Goal: Communication & Community: Answer question/provide support

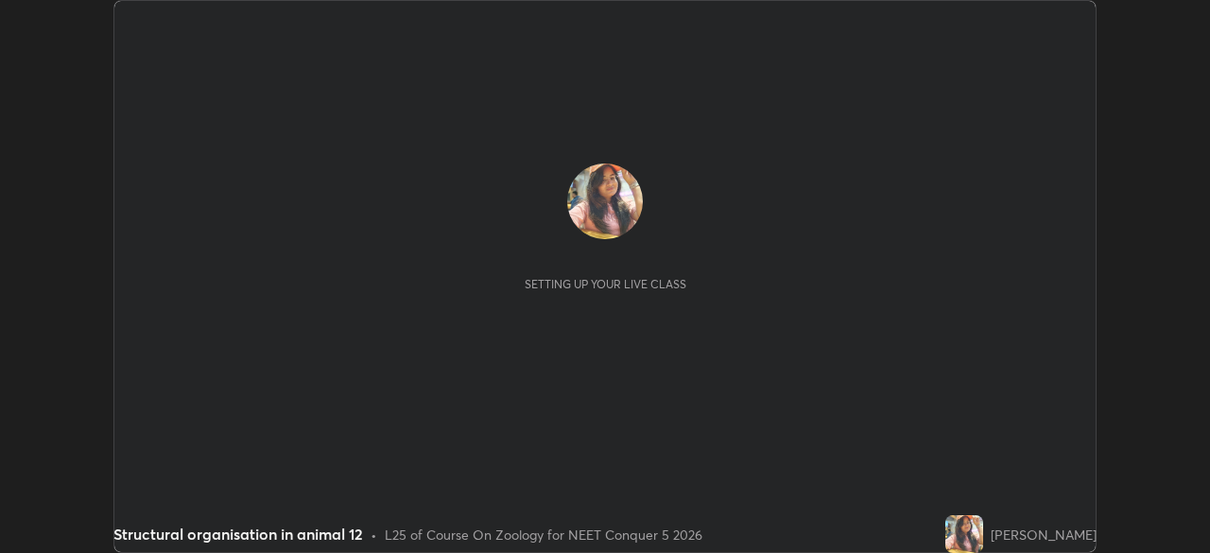
scroll to position [553, 1209]
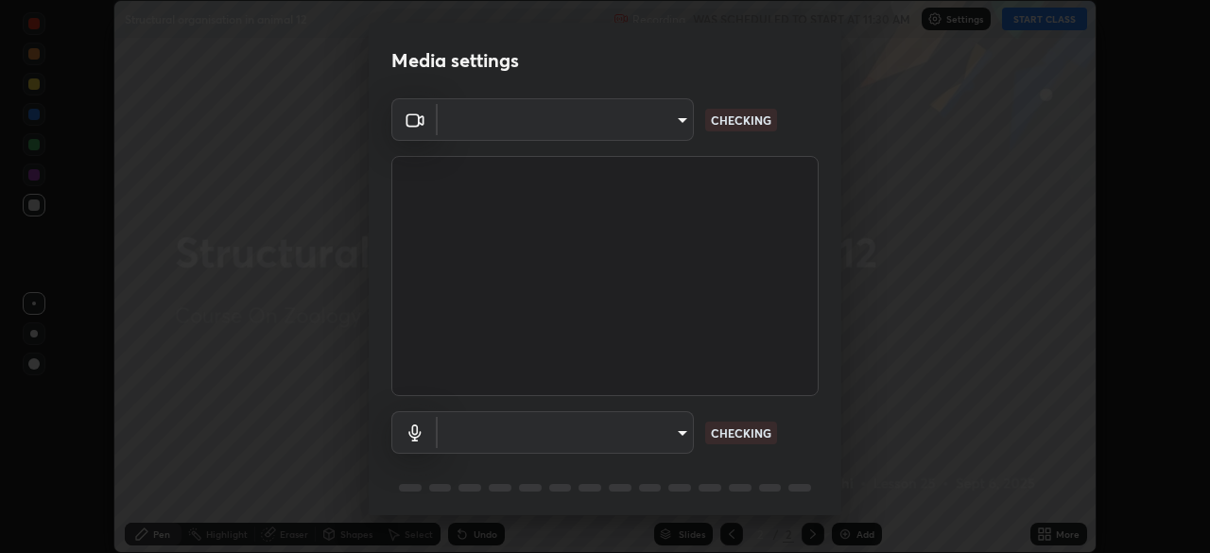
type input "7db3104c3122a209b332b64619111aa91615a24fb0de166504fa5909fce8eb30"
type input "communications"
click at [681, 439] on body "Erase all Structural organisation in animal 12 Recording WAS SCHEDULED TO START…" at bounding box center [605, 276] width 1210 height 553
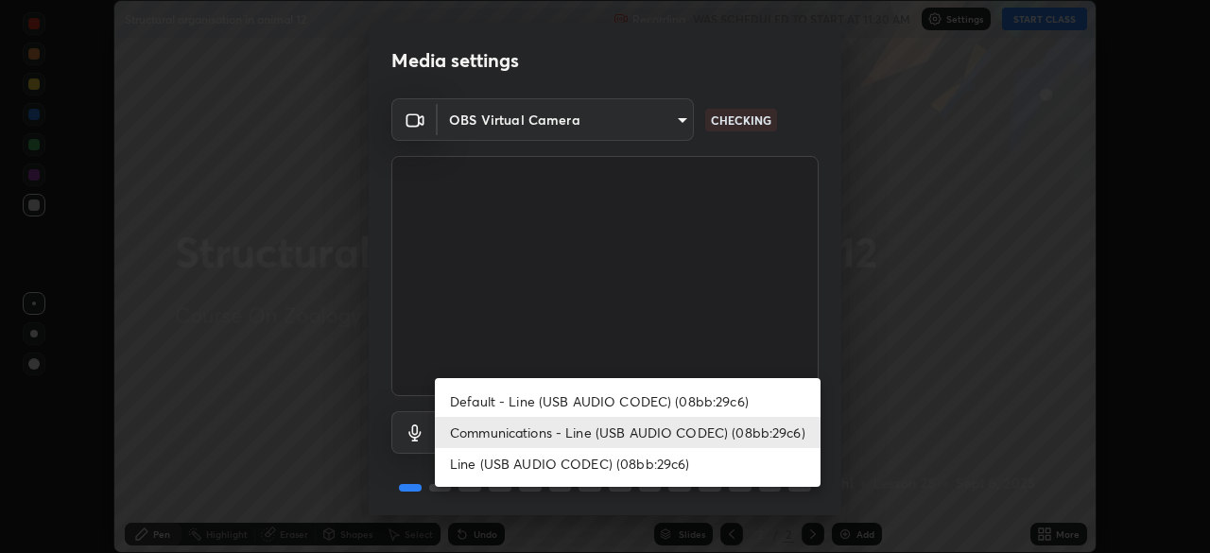
click at [508, 436] on li "Communications - Line (USB AUDIO CODEC) (08bb:29c6)" at bounding box center [628, 432] width 386 height 31
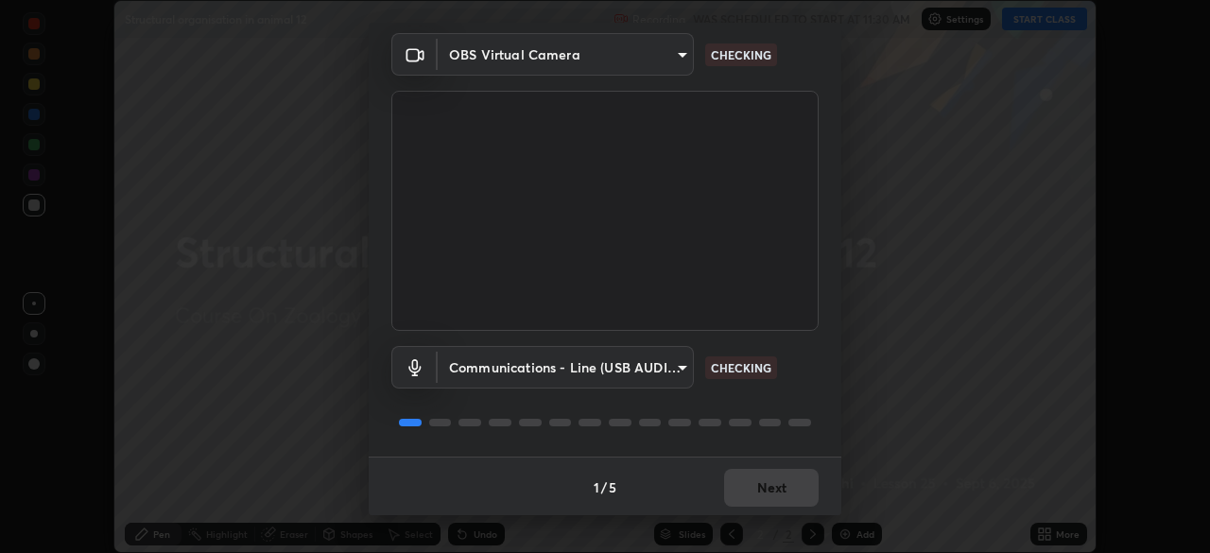
scroll to position [67, 0]
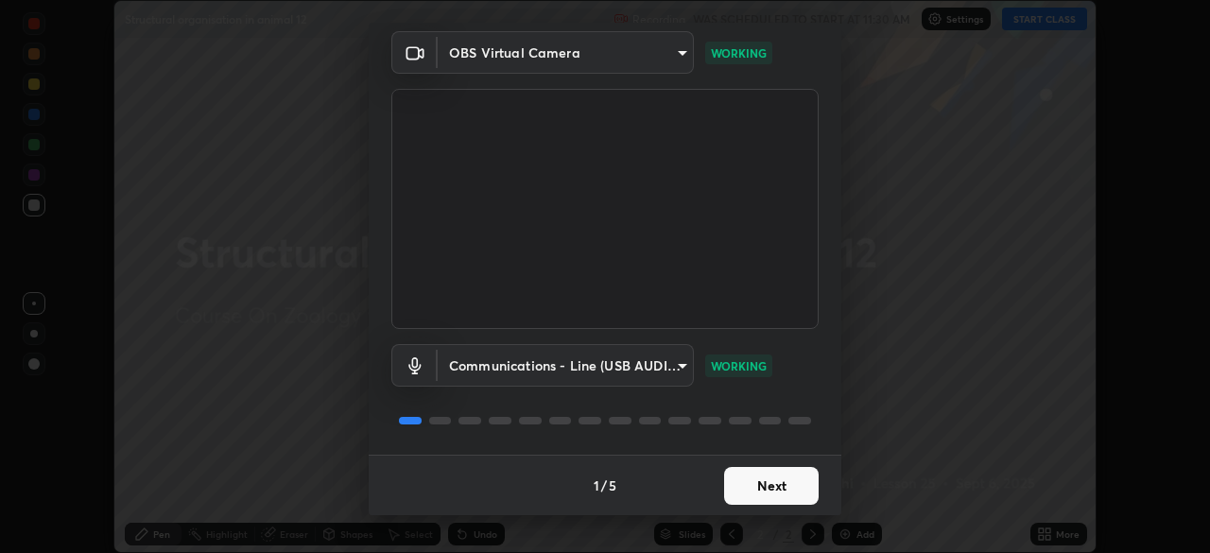
click at [742, 489] on button "Next" at bounding box center [771, 486] width 95 height 38
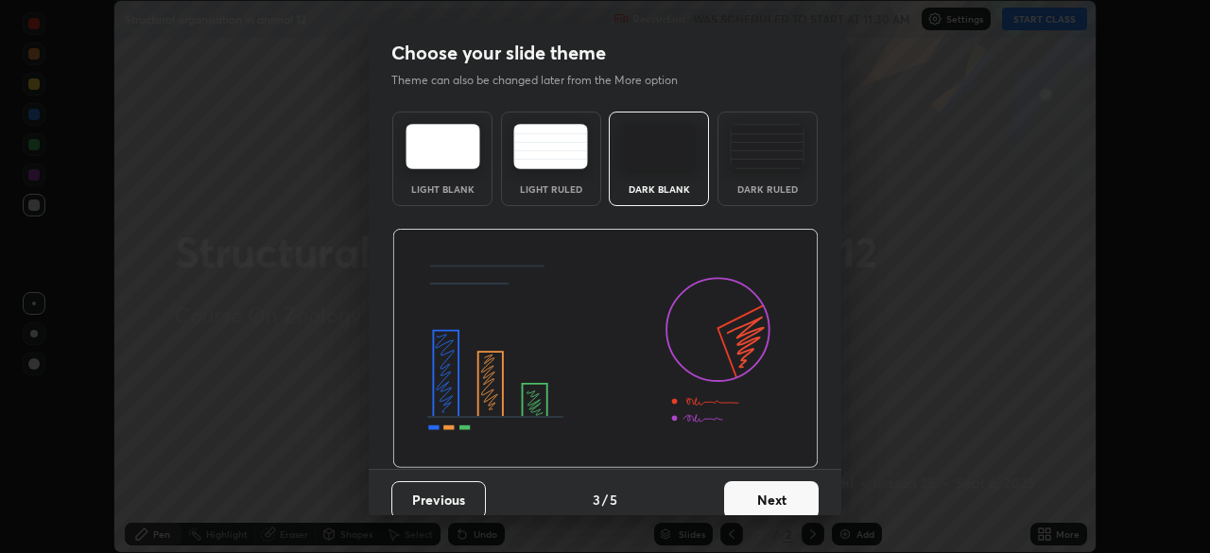
click at [735, 495] on button "Next" at bounding box center [771, 500] width 95 height 38
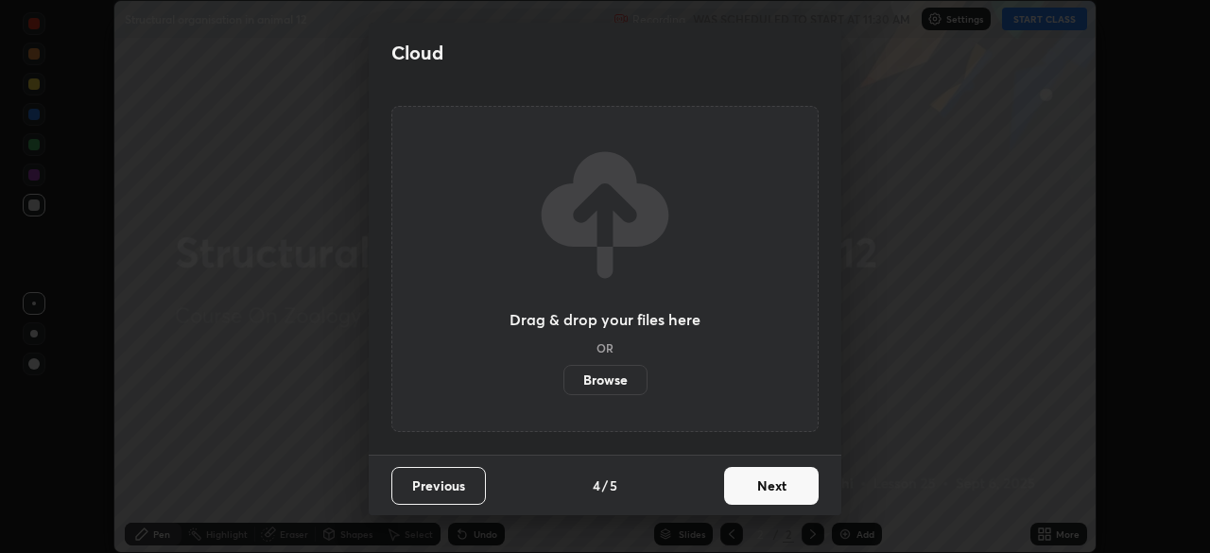
click at [735, 495] on button "Next" at bounding box center [771, 486] width 95 height 38
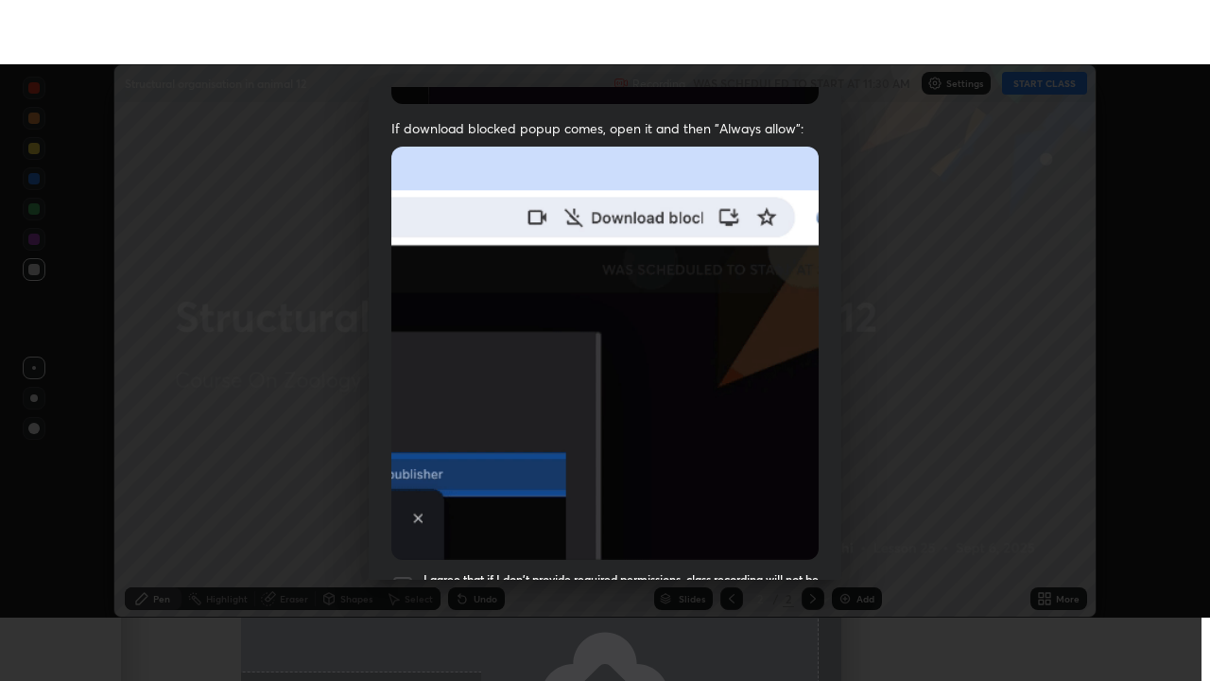
scroll to position [453, 0]
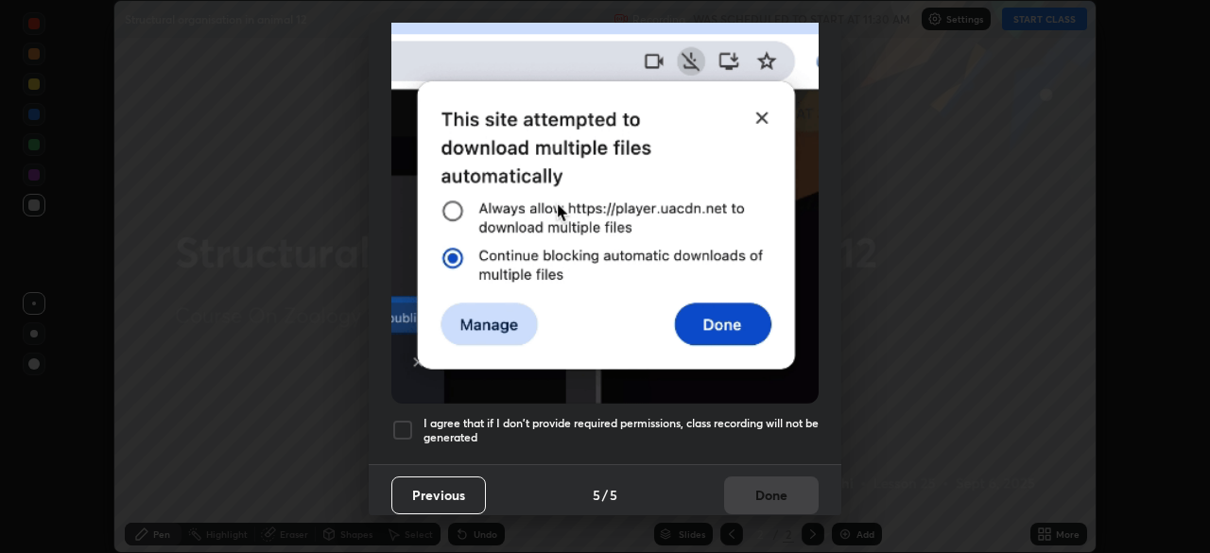
click at [398, 424] on div at bounding box center [402, 430] width 23 height 23
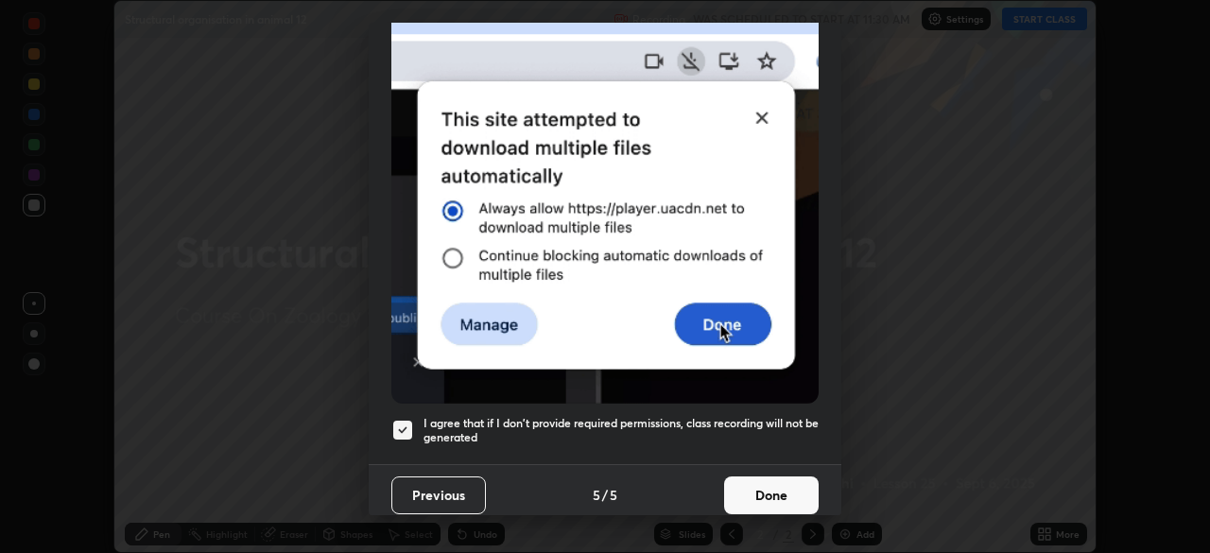
click at [747, 482] on button "Done" at bounding box center [771, 495] width 95 height 38
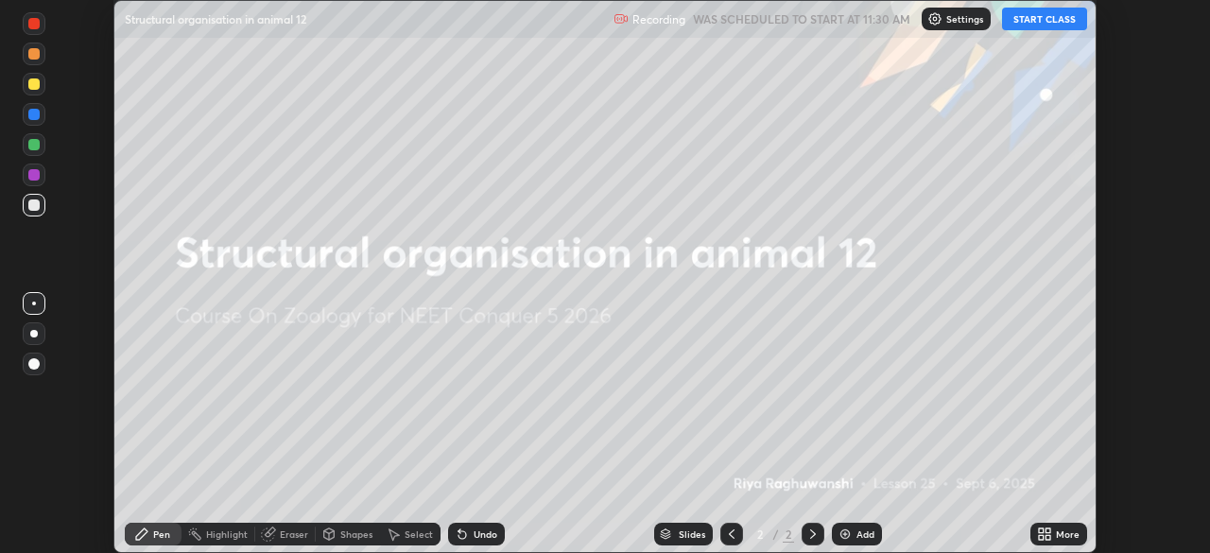
click at [1023, 26] on button "START CLASS" at bounding box center [1044, 19] width 85 height 23
click at [1047, 529] on icon at bounding box center [1048, 530] width 5 height 5
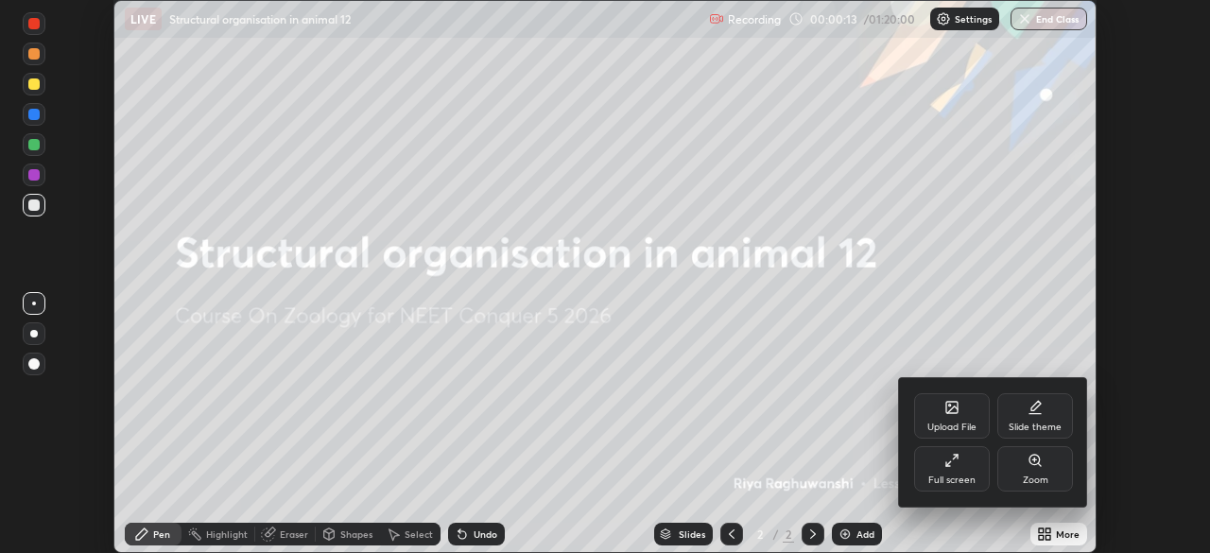
click at [948, 420] on div "Upload File" at bounding box center [952, 415] width 76 height 45
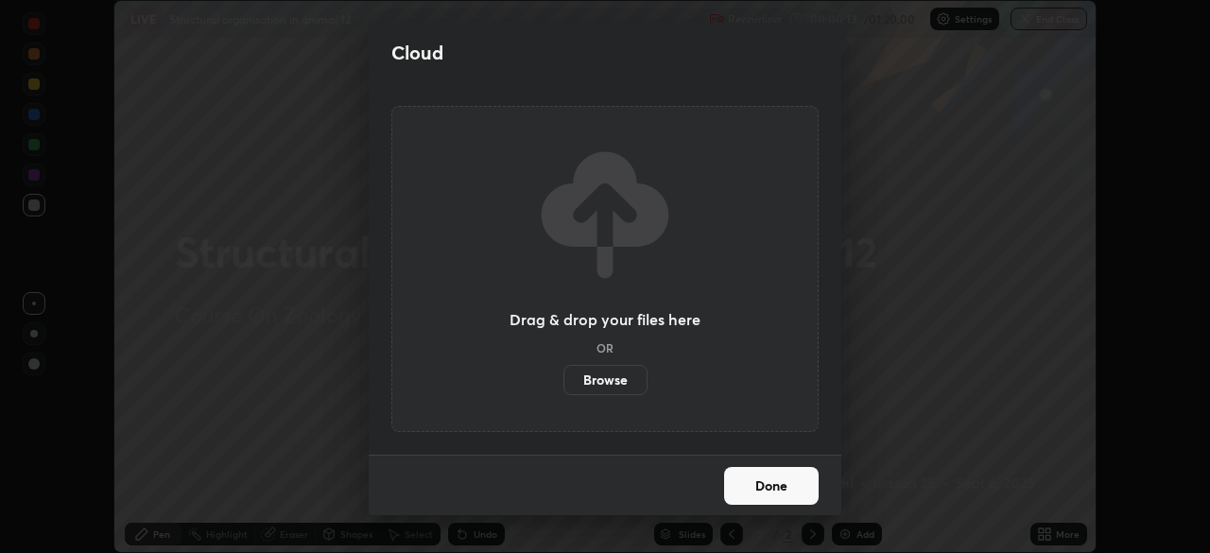
click at [615, 381] on label "Browse" at bounding box center [605, 380] width 84 height 30
click at [563, 381] on input "Browse" at bounding box center [563, 380] width 0 height 30
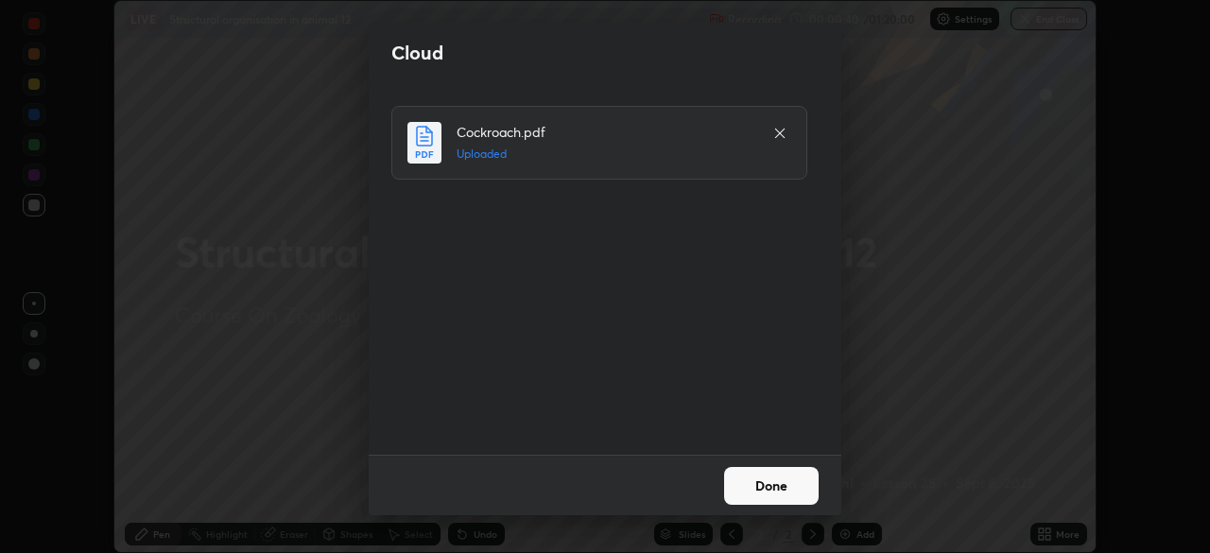
click at [753, 490] on button "Done" at bounding box center [771, 486] width 95 height 38
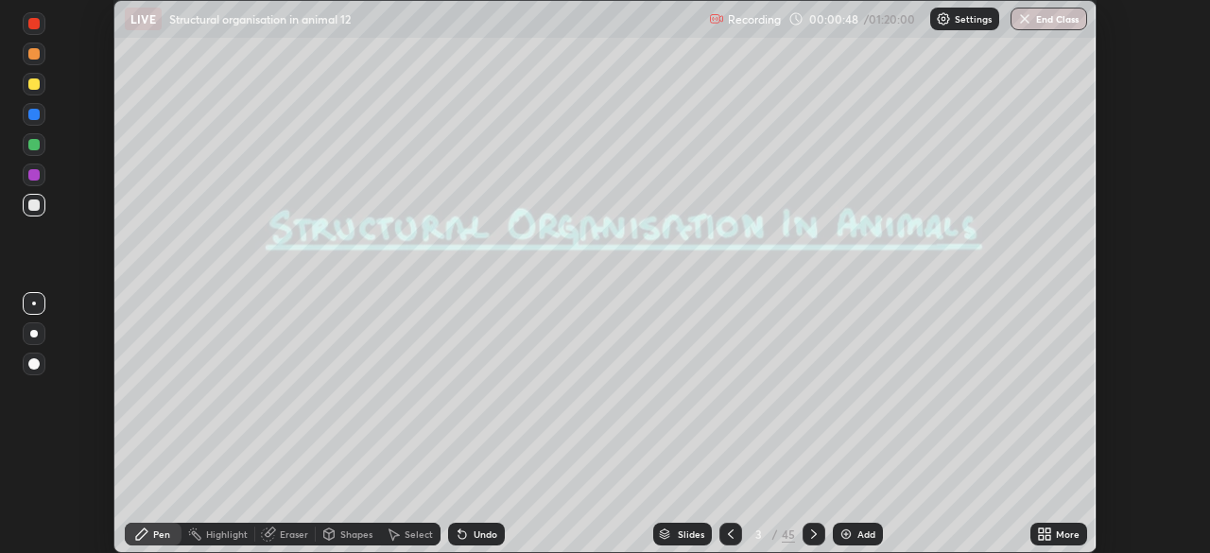
click at [1047, 537] on icon at bounding box center [1048, 537] width 5 height 5
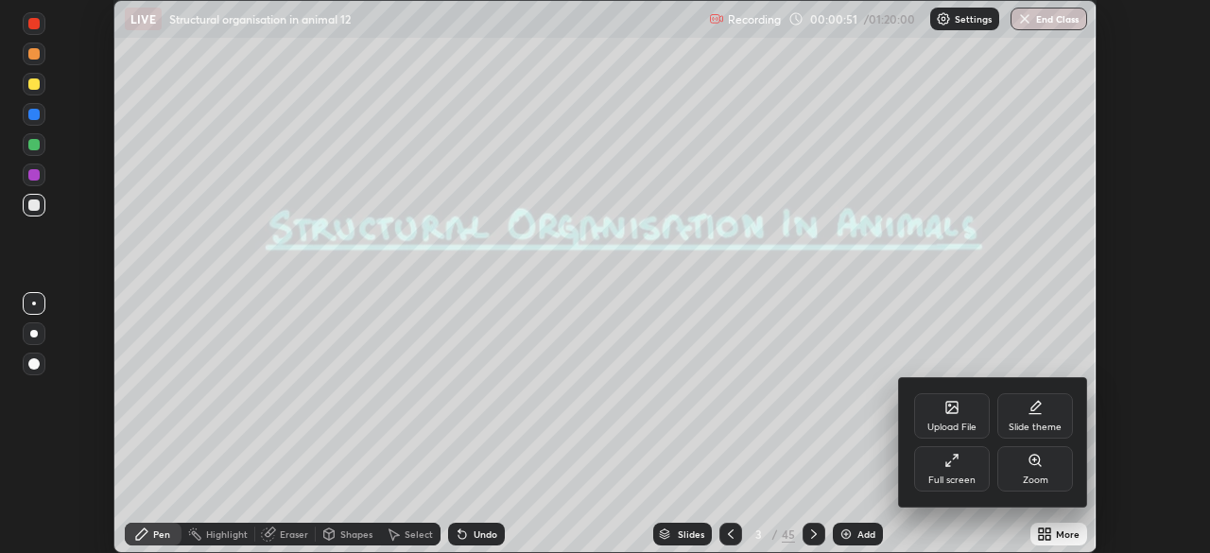
click at [1040, 538] on div at bounding box center [605, 276] width 1210 height 553
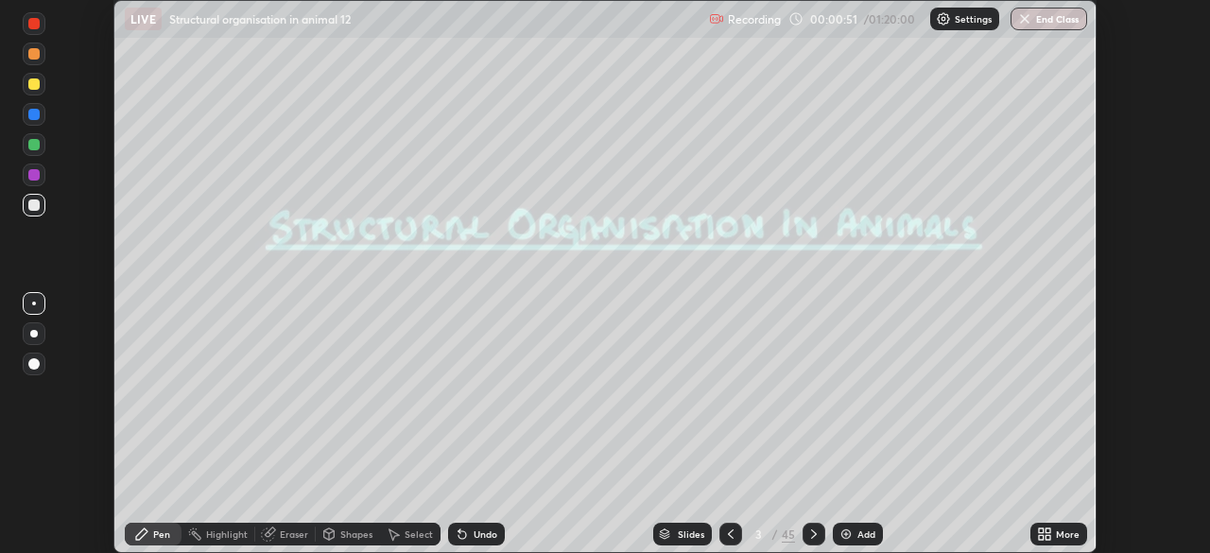
click at [1048, 534] on icon at bounding box center [1044, 534] width 15 height 15
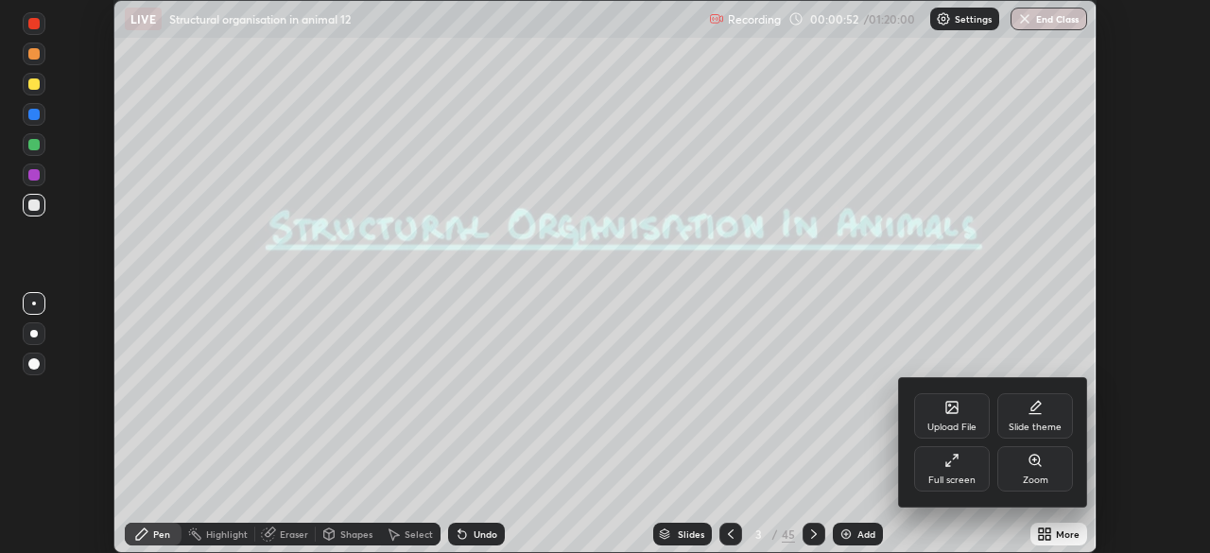
click at [971, 478] on div "Full screen" at bounding box center [951, 480] width 47 height 9
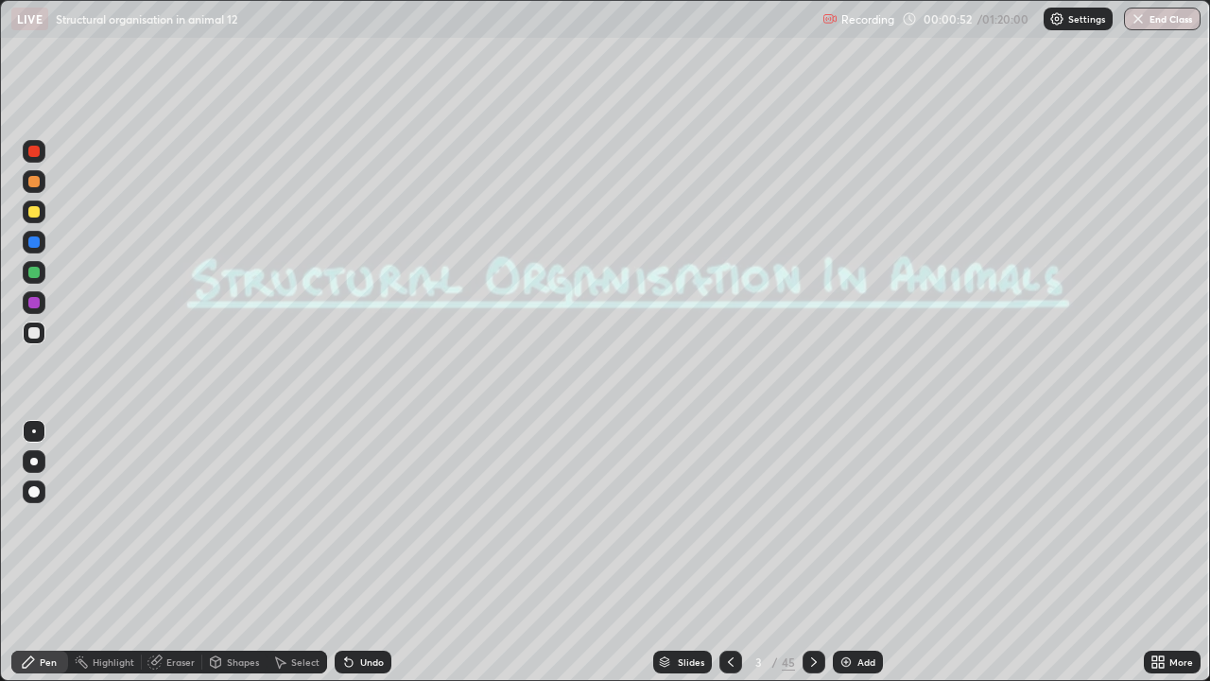
scroll to position [681, 1210]
click at [663, 552] on icon at bounding box center [664, 659] width 9 height 5
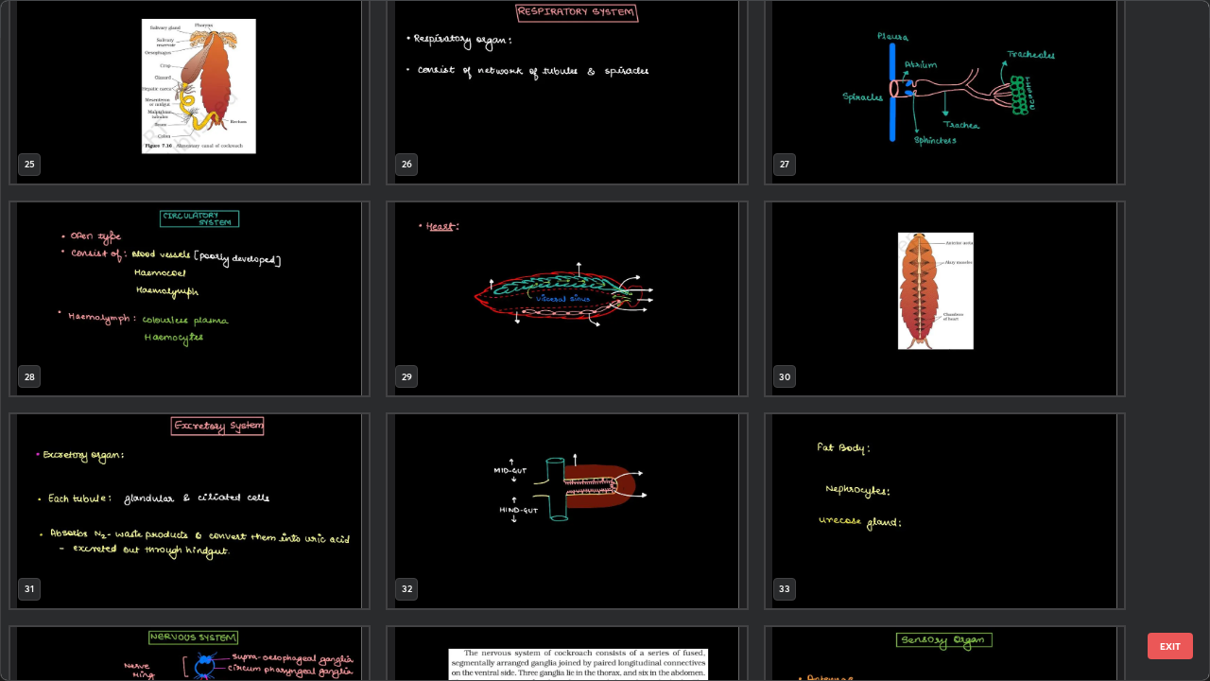
scroll to position [1831, 0]
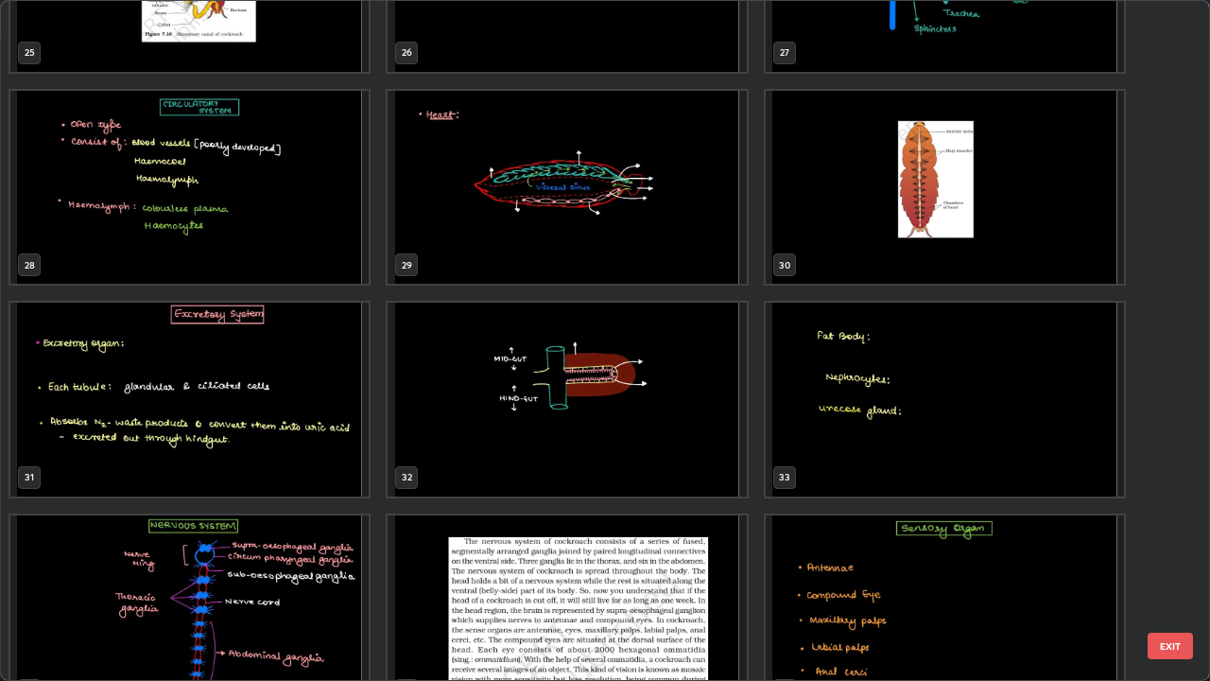
click at [265, 552] on img "grid" at bounding box center [189, 612] width 358 height 194
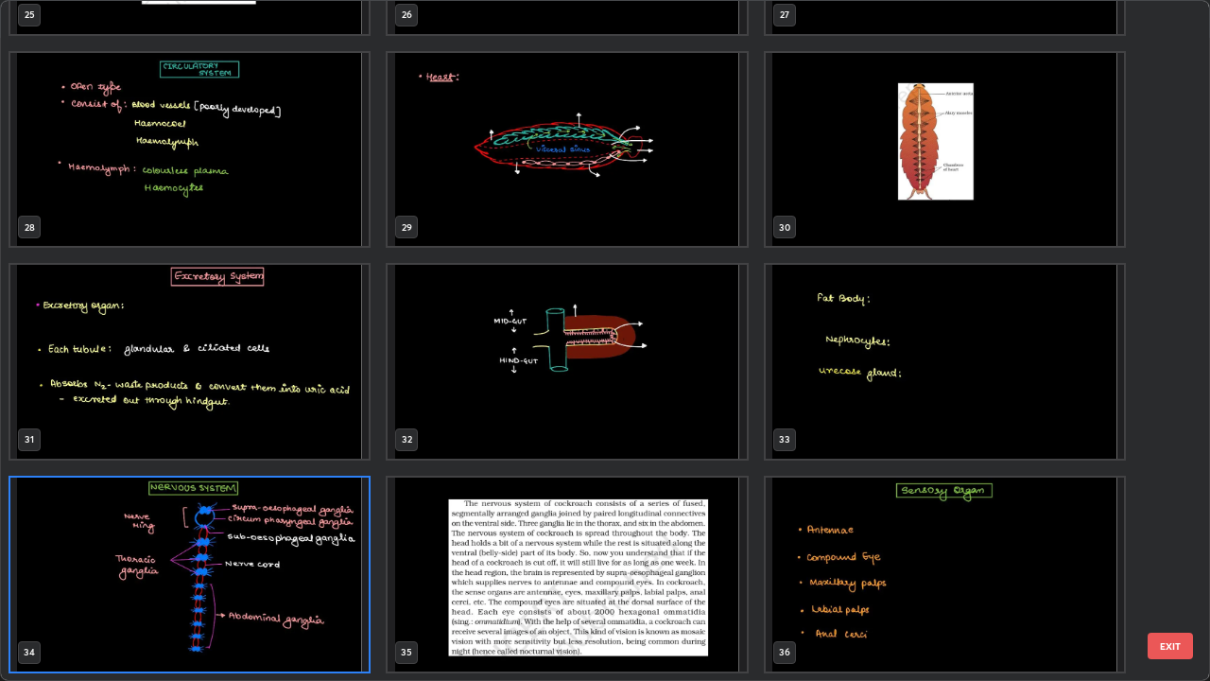
click at [262, 552] on div "25 26 27 28 29 30 31 32 33 34 35 36 37 38 39 40 41 42" at bounding box center [588, 340] width 1175 height 679
click at [271, 552] on img "grid" at bounding box center [189, 574] width 358 height 194
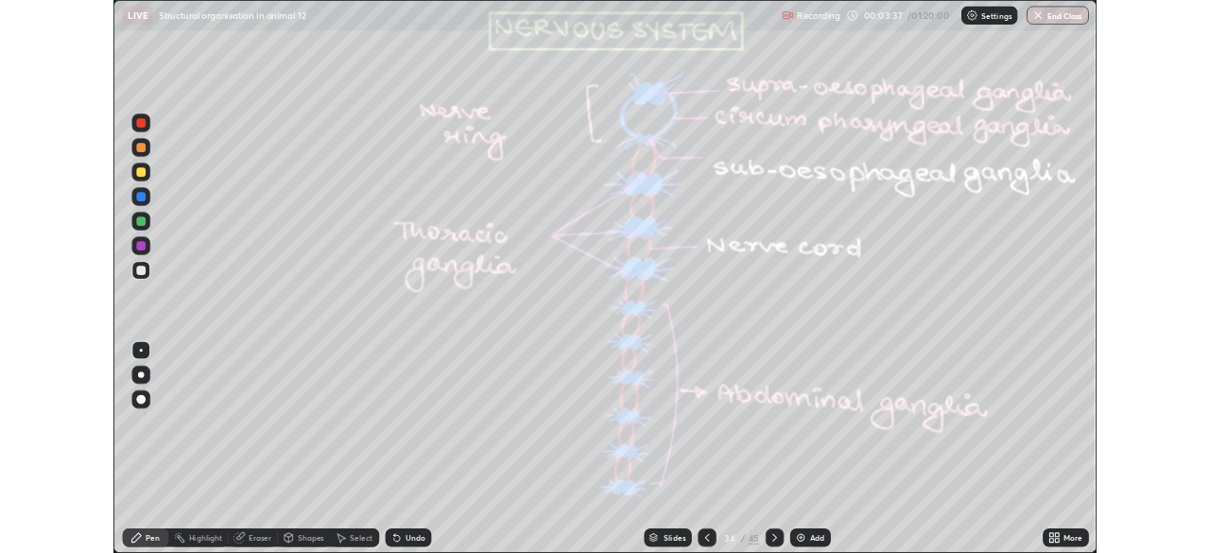
scroll to position [0, 0]
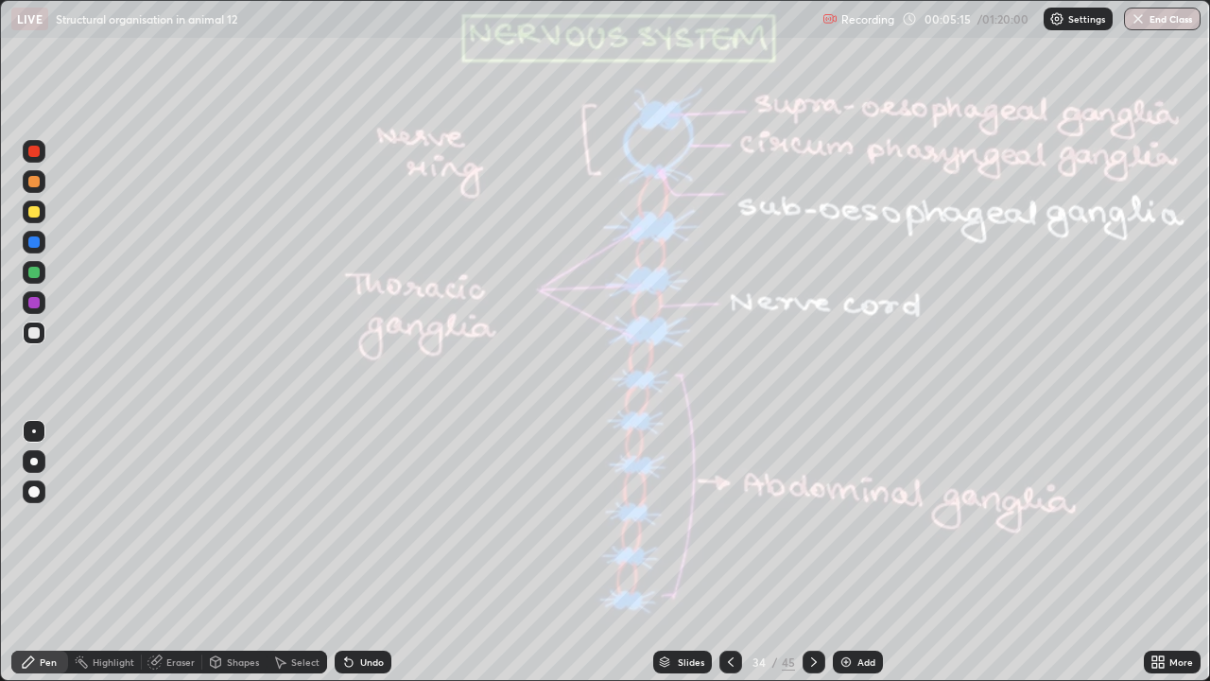
click at [64, 552] on div "Pen" at bounding box center [39, 661] width 57 height 23
click at [34, 461] on div at bounding box center [34, 462] width 8 height 8
click at [31, 210] on div at bounding box center [33, 211] width 11 height 11
click at [32, 303] on div at bounding box center [33, 302] width 11 height 11
click at [30, 335] on div at bounding box center [33, 332] width 11 height 11
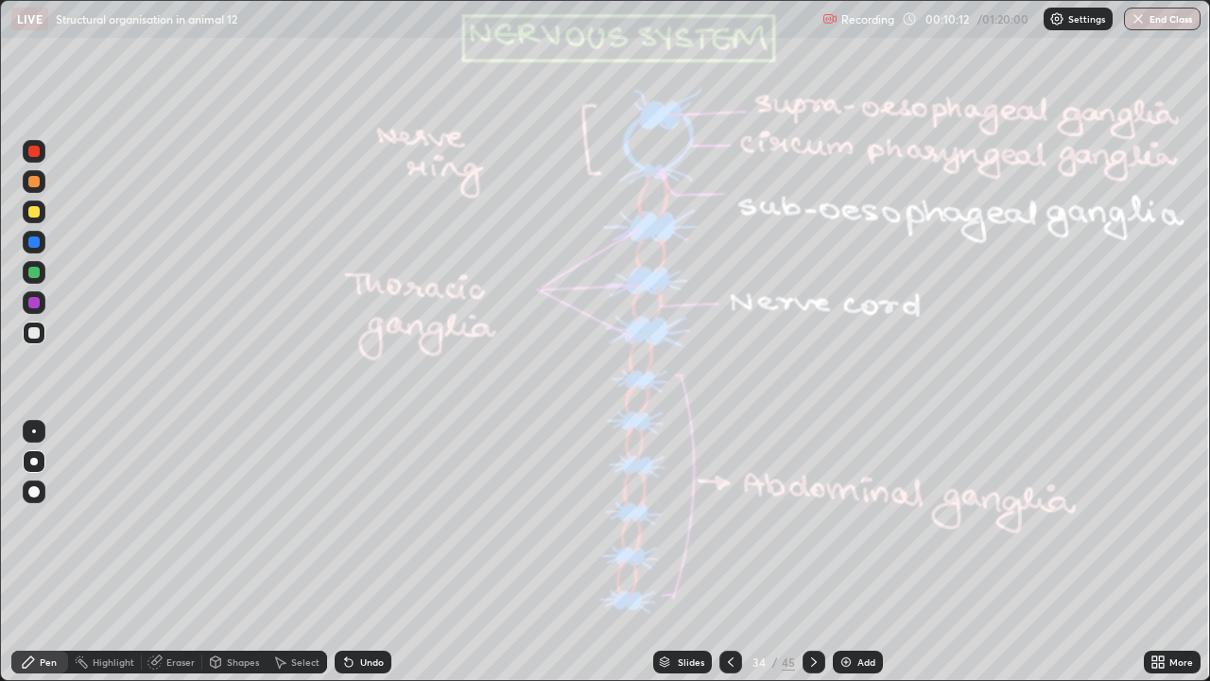
click at [160, 552] on icon at bounding box center [154, 661] width 15 height 15
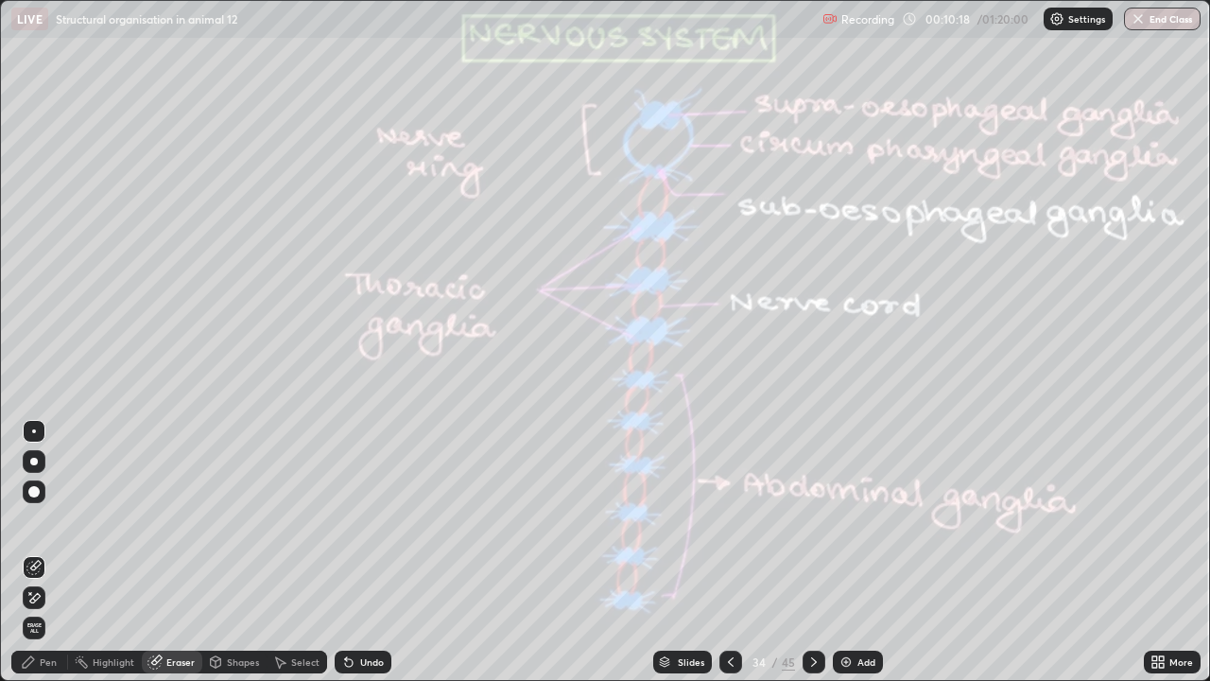
click at [33, 552] on icon at bounding box center [28, 661] width 15 height 15
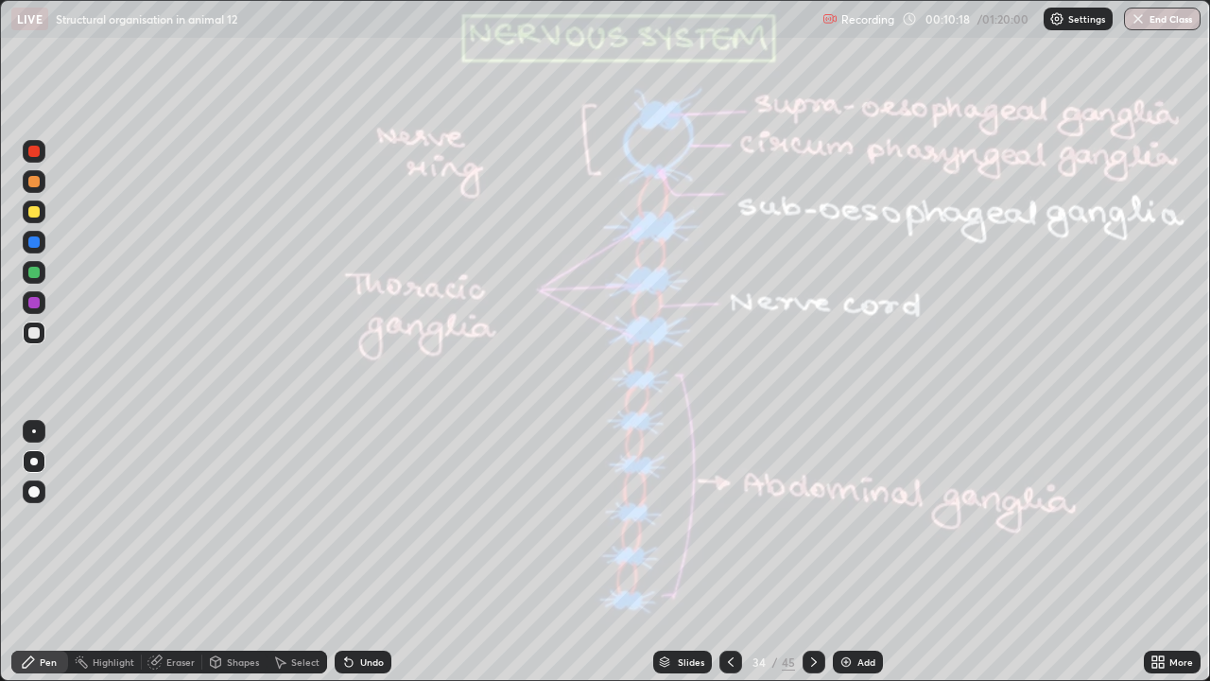
click at [38, 552] on div "Pen" at bounding box center [39, 661] width 57 height 23
click at [31, 463] on div at bounding box center [34, 462] width 8 height 8
click at [811, 552] on icon at bounding box center [813, 661] width 15 height 15
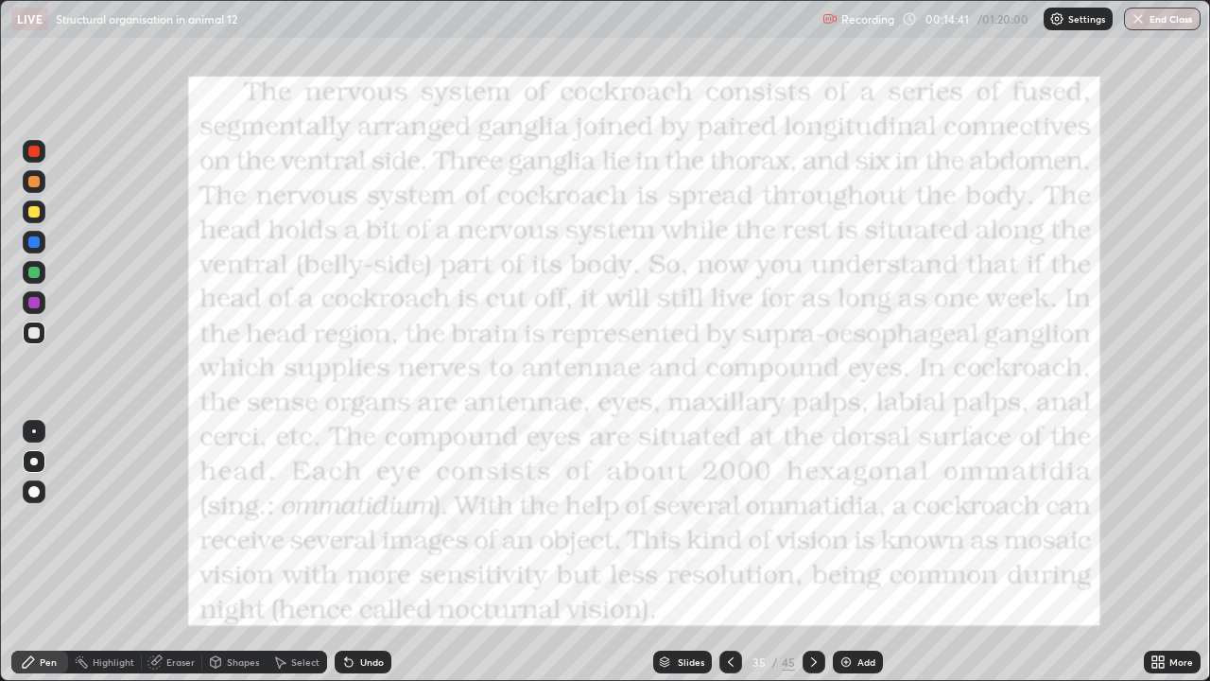
click at [26, 149] on div at bounding box center [34, 151] width 23 height 23
click at [812, 552] on icon at bounding box center [813, 661] width 15 height 15
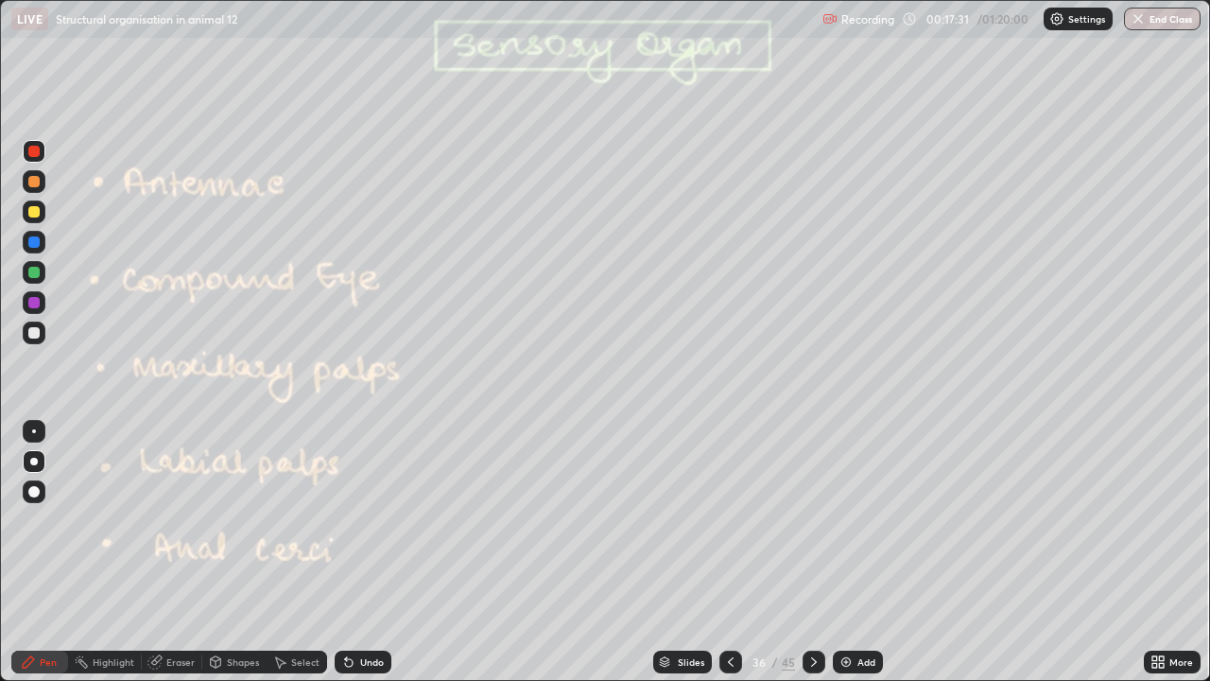
click at [34, 334] on div at bounding box center [33, 332] width 11 height 11
click at [29, 207] on div at bounding box center [33, 211] width 11 height 11
click at [34, 243] on div at bounding box center [33, 241] width 11 height 11
click at [30, 270] on div at bounding box center [33, 272] width 11 height 11
click at [811, 552] on icon at bounding box center [813, 661] width 15 height 15
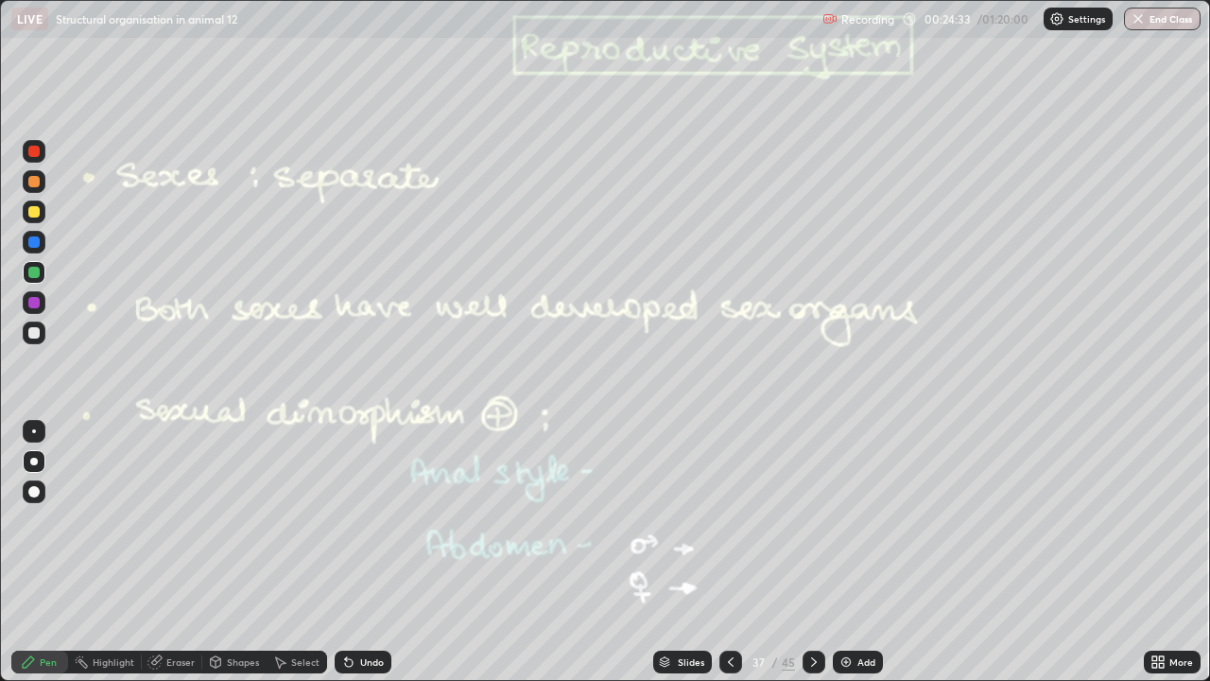
click at [811, 552] on icon at bounding box center [813, 661] width 15 height 15
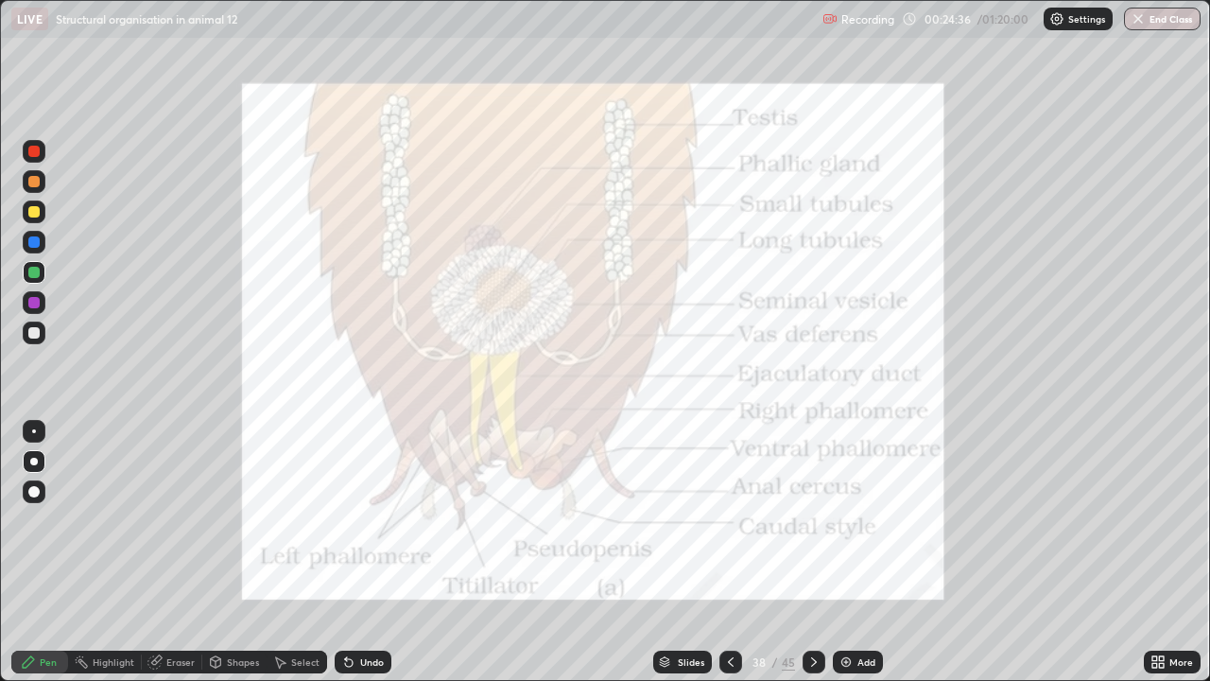
click at [811, 552] on icon at bounding box center [813, 661] width 15 height 15
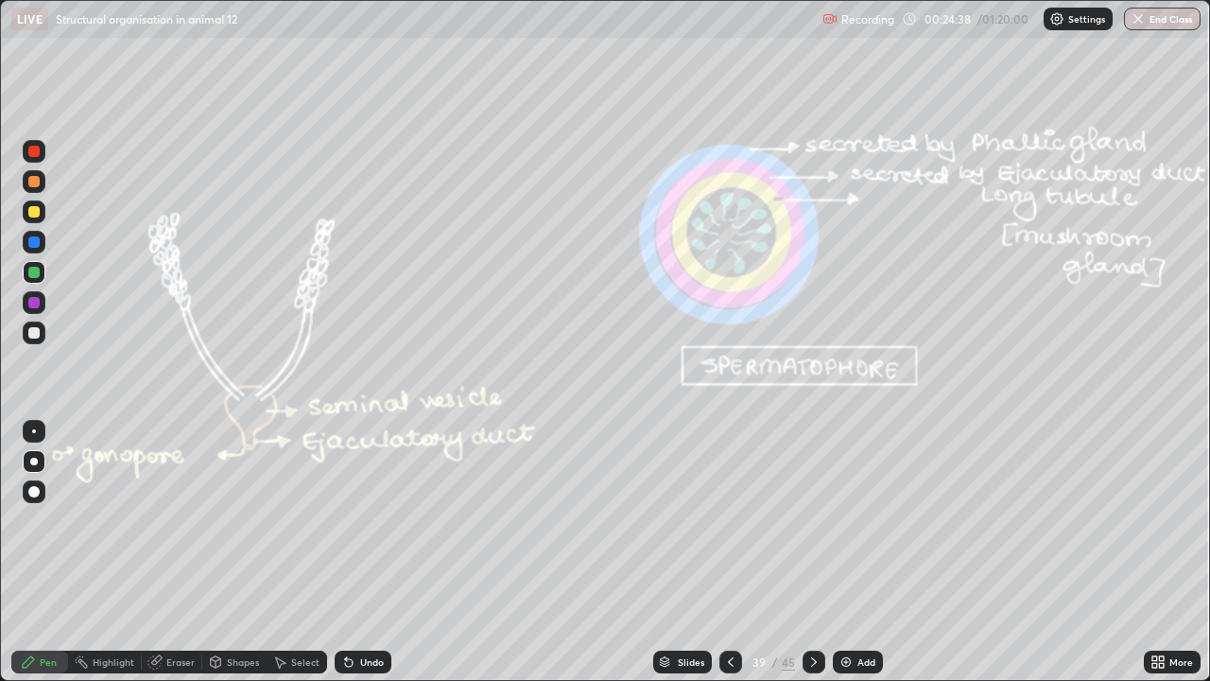
click at [811, 552] on icon at bounding box center [813, 661] width 15 height 15
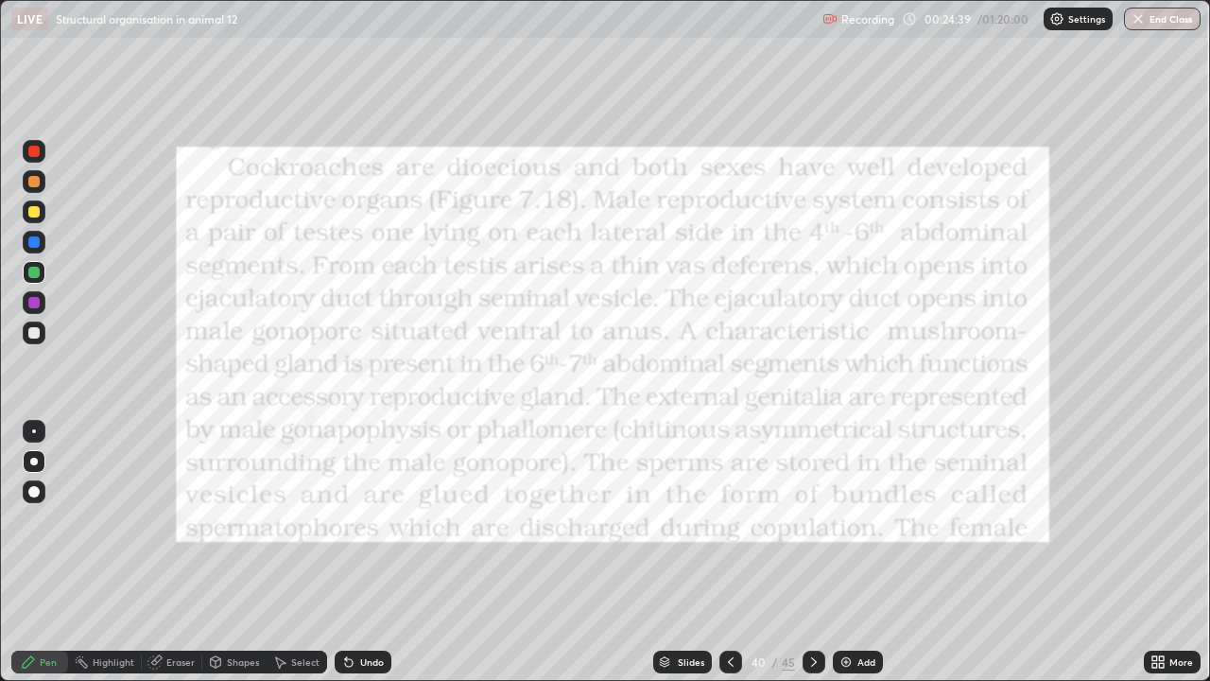
click at [810, 552] on div at bounding box center [814, 661] width 23 height 23
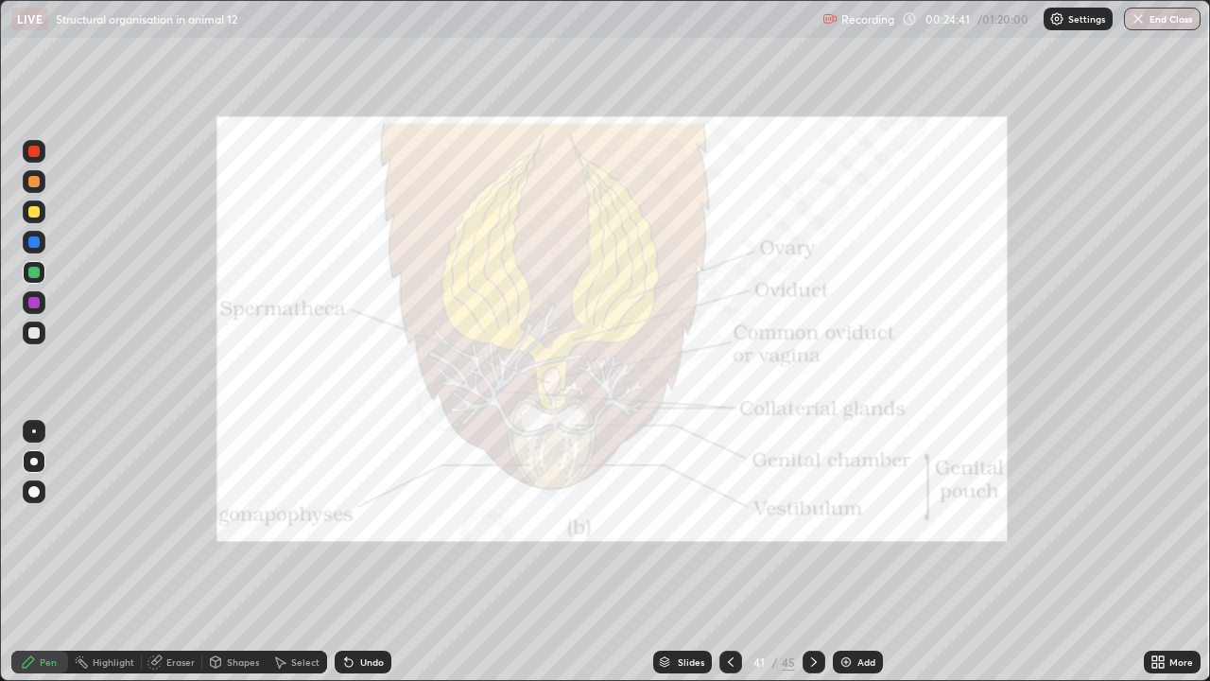
click at [811, 552] on icon at bounding box center [813, 661] width 15 height 15
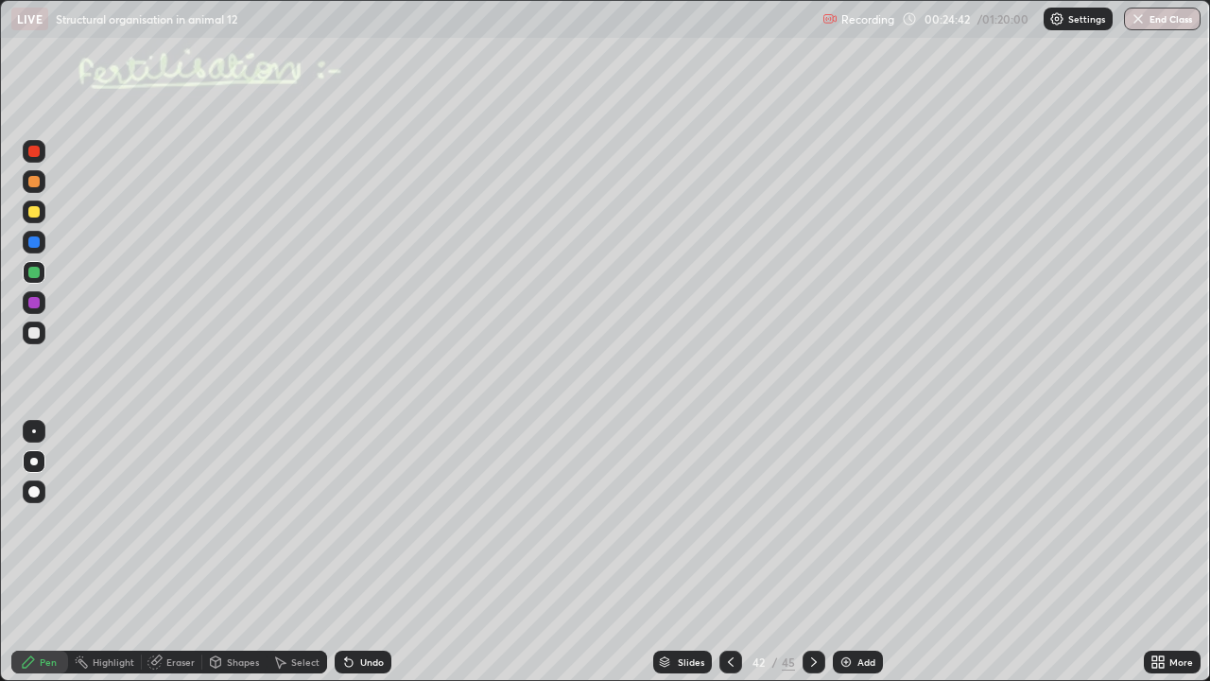
click at [813, 552] on icon at bounding box center [813, 661] width 15 height 15
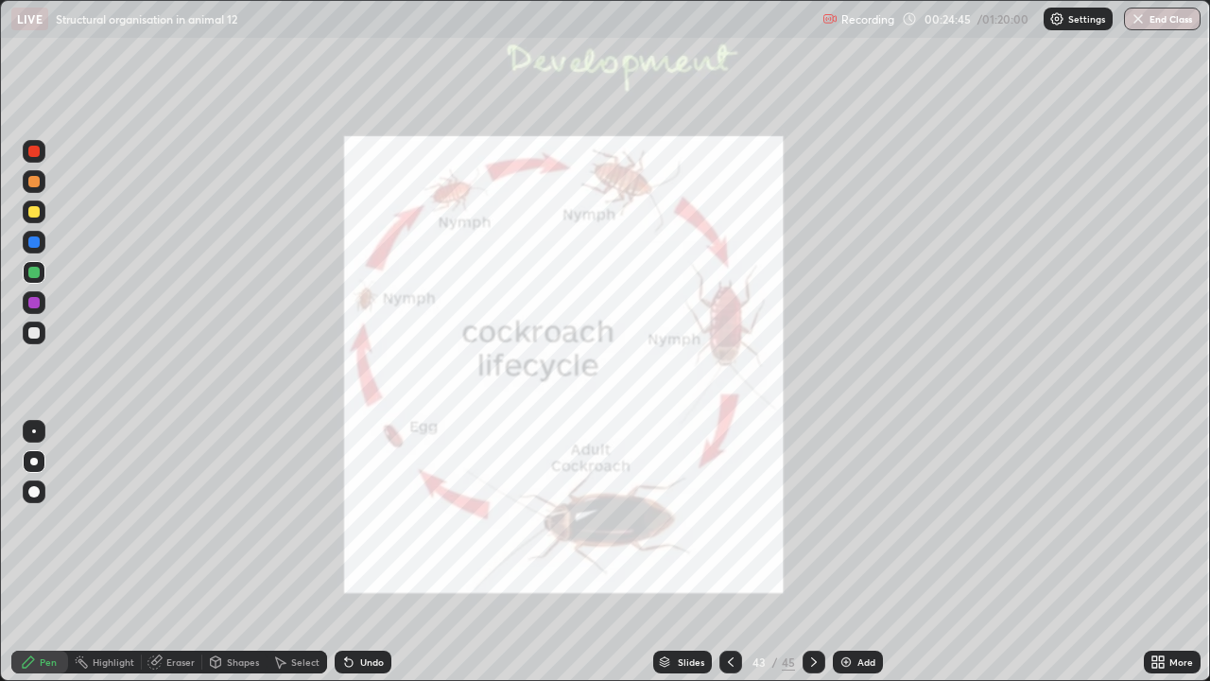
click at [812, 552] on div at bounding box center [814, 661] width 23 height 23
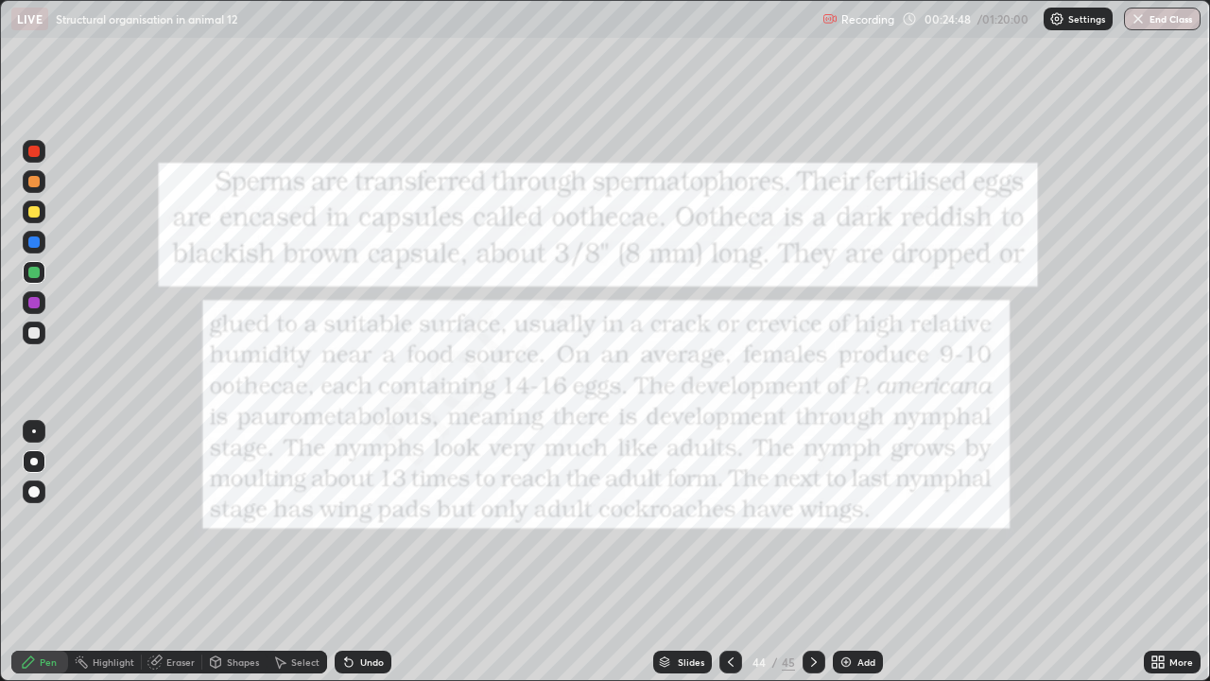
click at [728, 552] on icon at bounding box center [731, 661] width 6 height 9
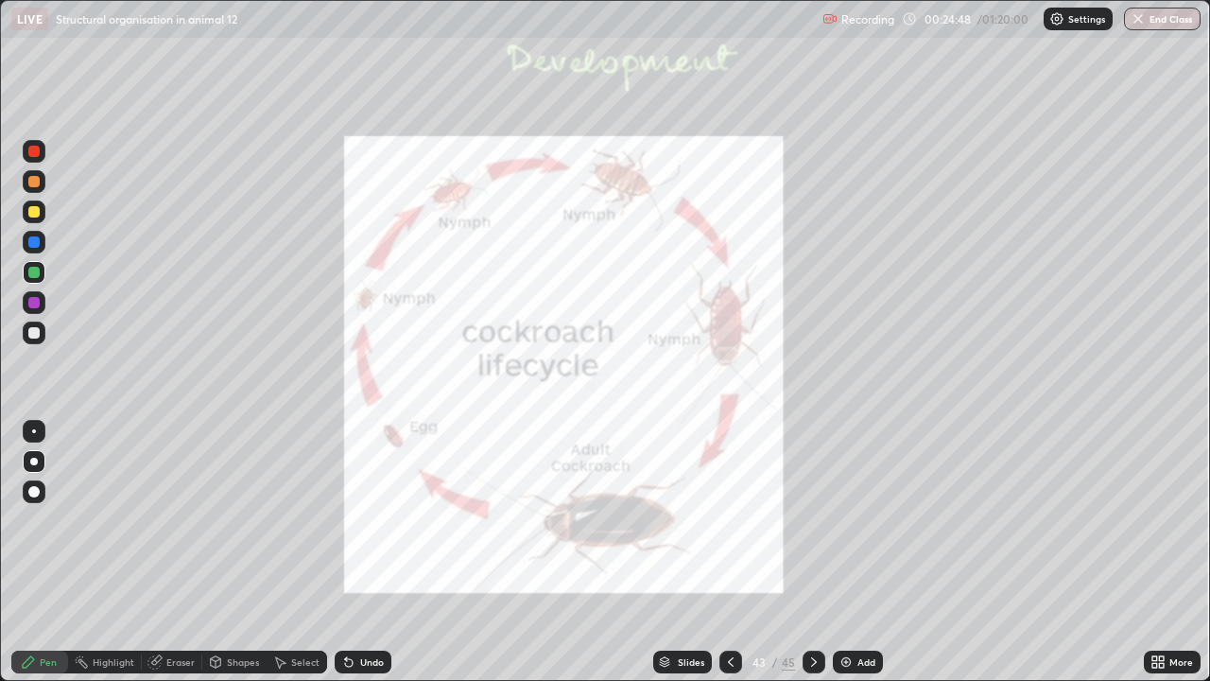
click at [728, 552] on icon at bounding box center [731, 661] width 6 height 9
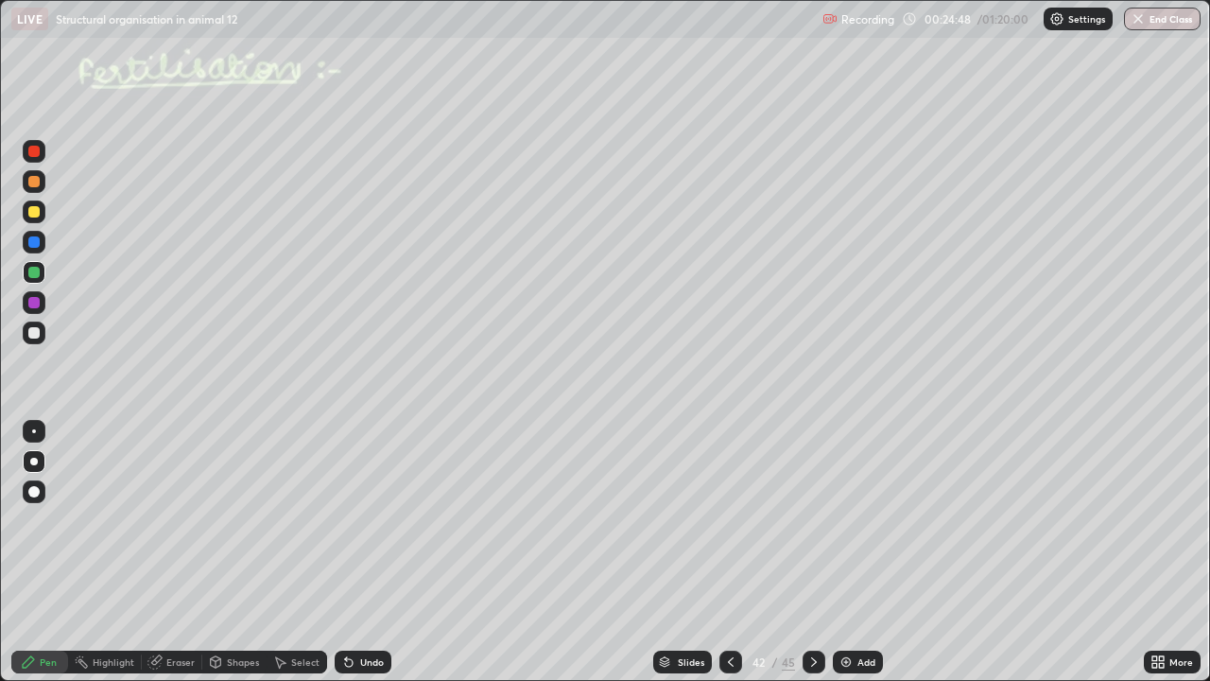
click at [729, 552] on icon at bounding box center [730, 661] width 15 height 15
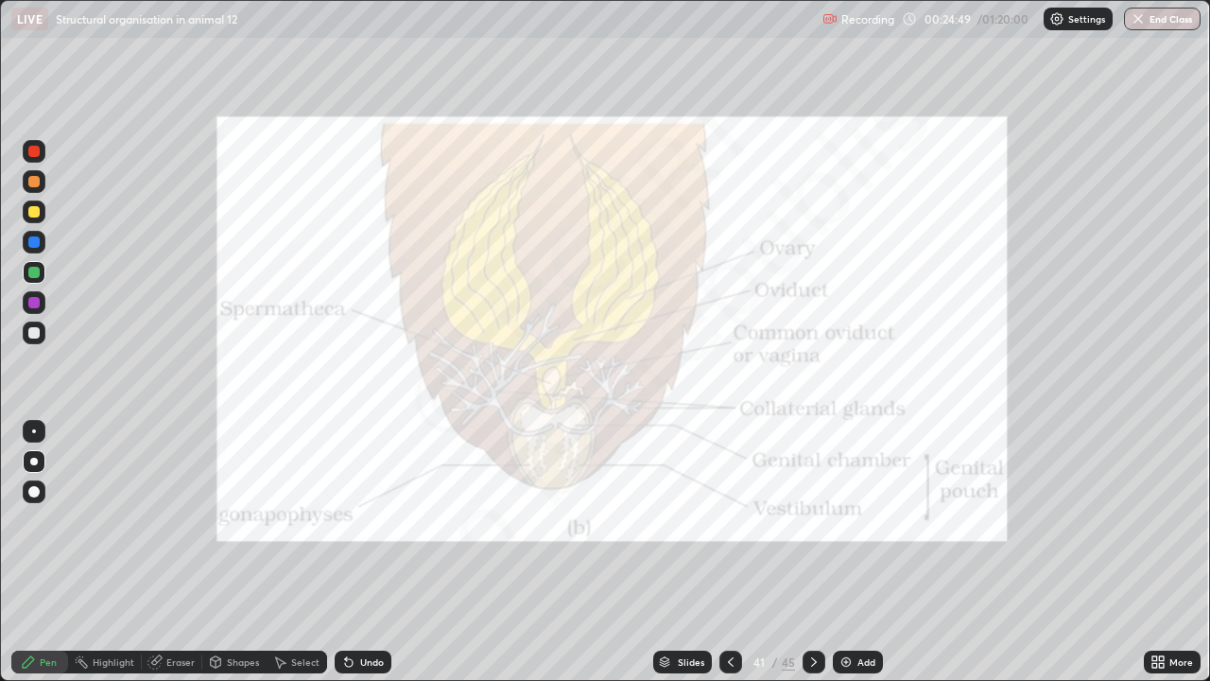
click at [729, 552] on icon at bounding box center [730, 661] width 15 height 15
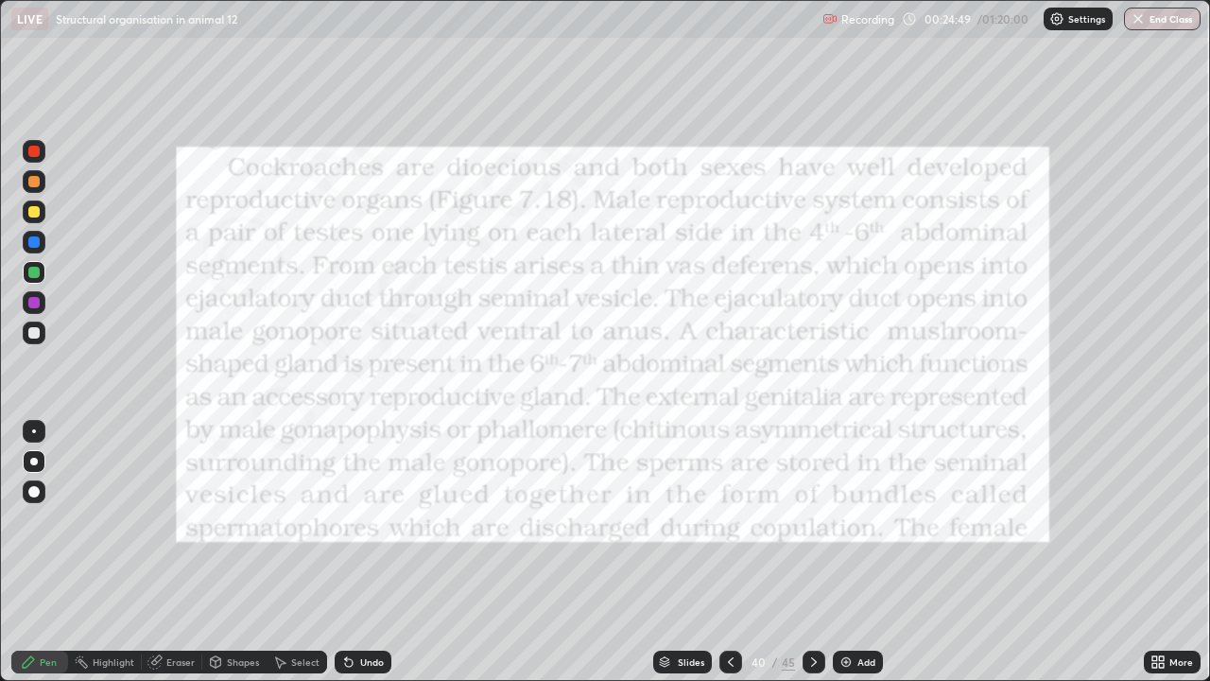
click at [732, 552] on div at bounding box center [730, 661] width 23 height 23
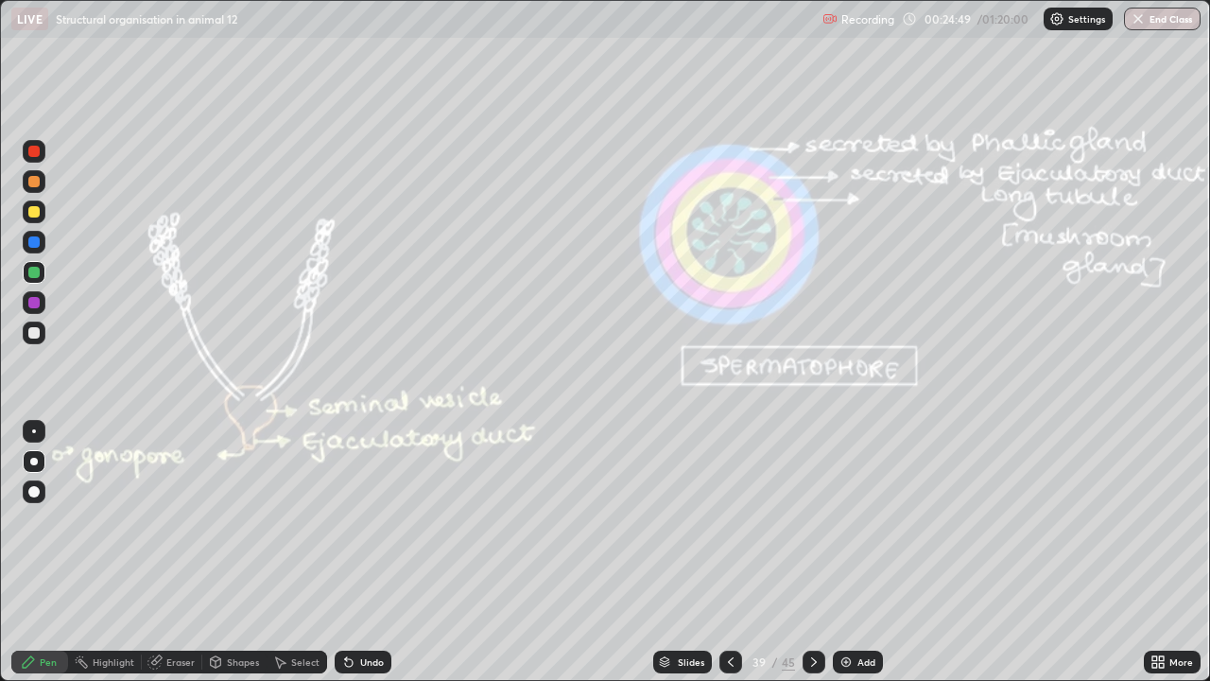
click at [732, 552] on div at bounding box center [730, 661] width 23 height 23
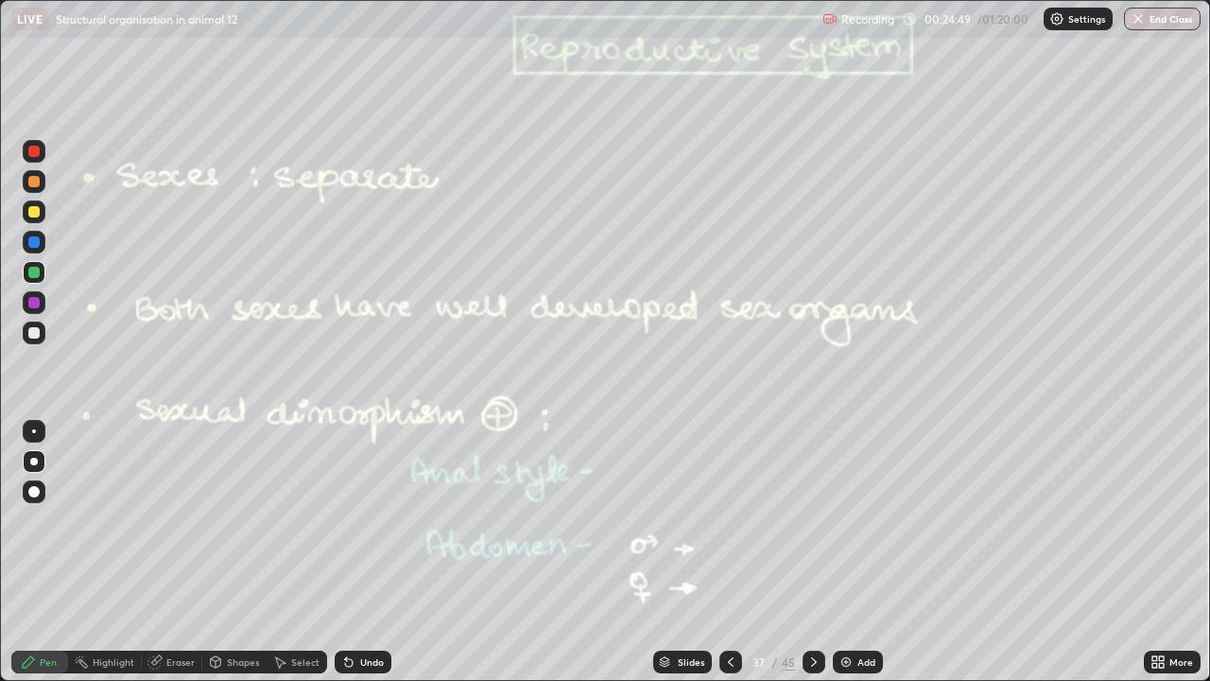
click at [729, 552] on div at bounding box center [730, 661] width 23 height 23
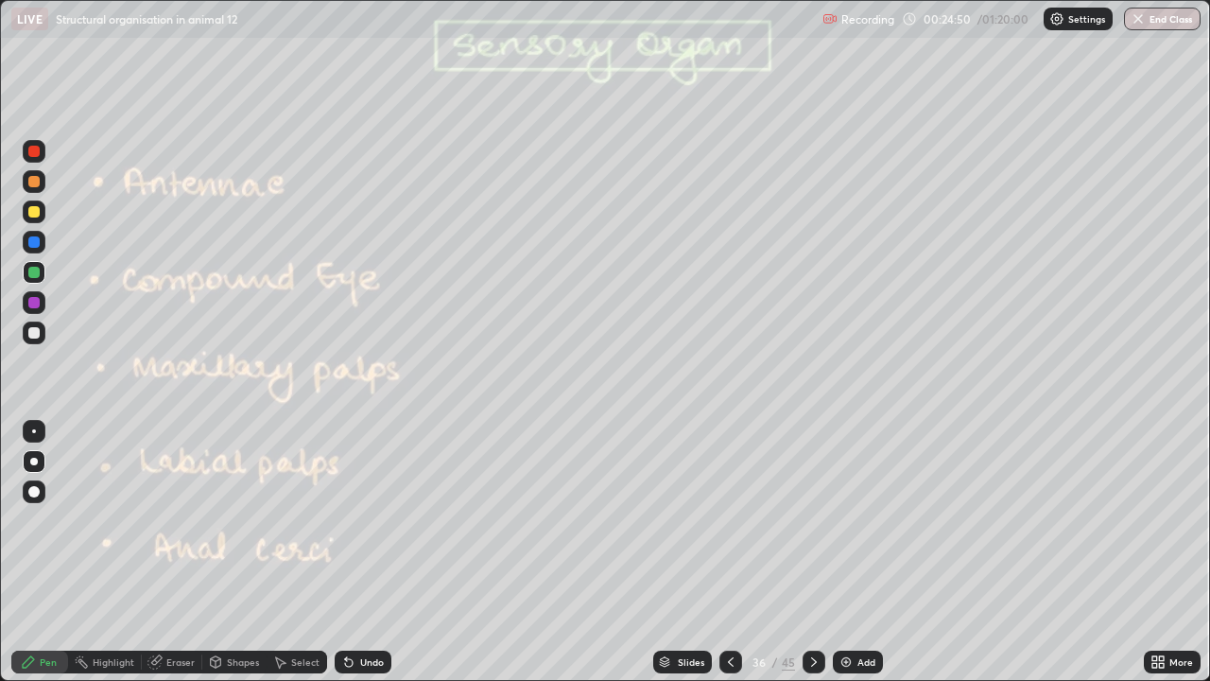
click at [804, 552] on div at bounding box center [814, 661] width 23 height 23
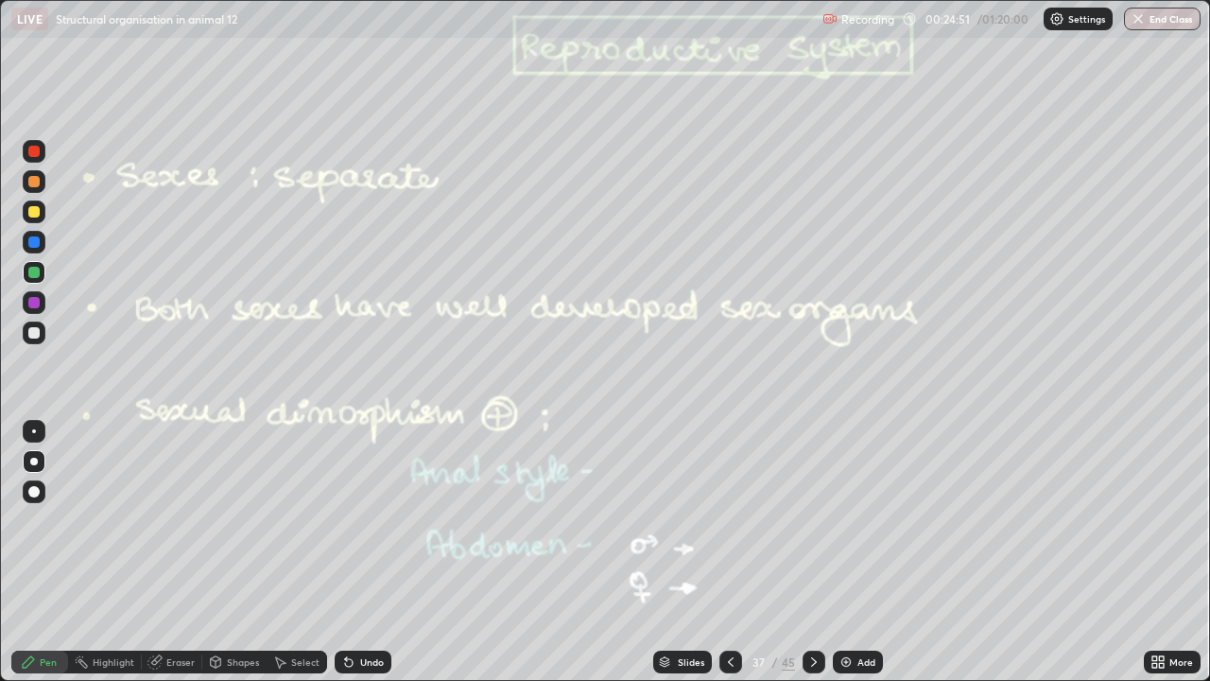
click at [811, 552] on icon at bounding box center [813, 661] width 15 height 15
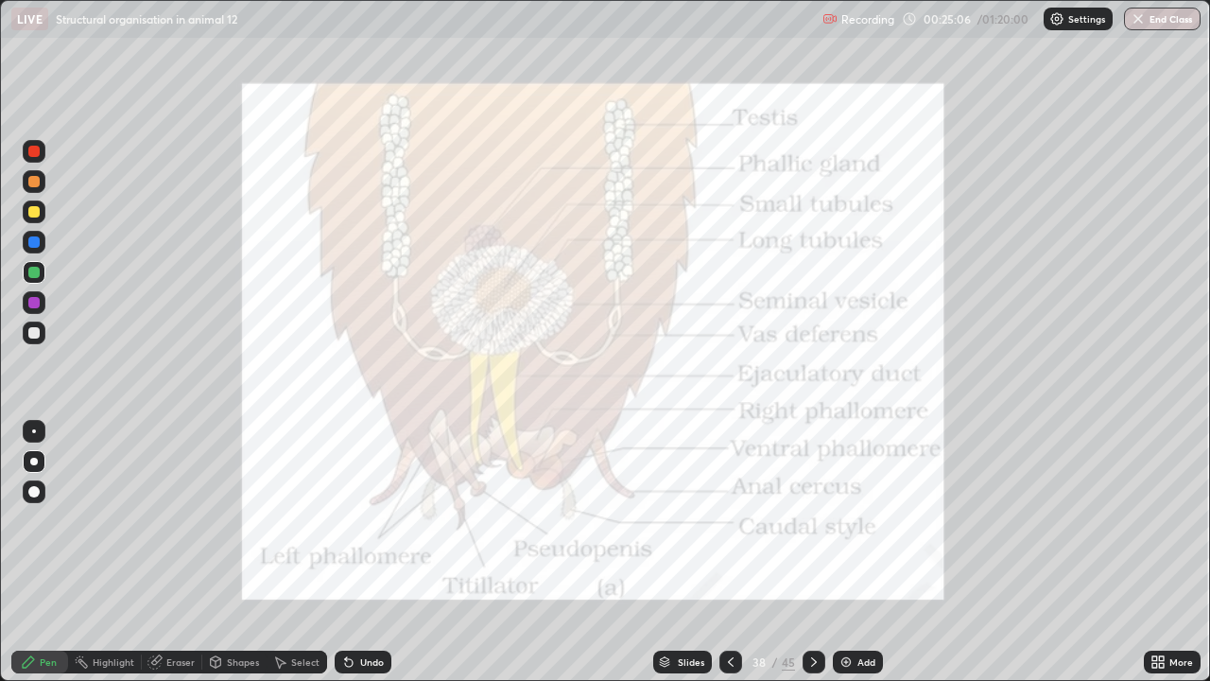
click at [36, 153] on div at bounding box center [33, 151] width 11 height 11
click at [36, 186] on div at bounding box center [33, 181] width 11 height 11
click at [847, 37] on div "Recording" at bounding box center [858, 19] width 72 height 37
click at [806, 552] on icon at bounding box center [813, 661] width 15 height 15
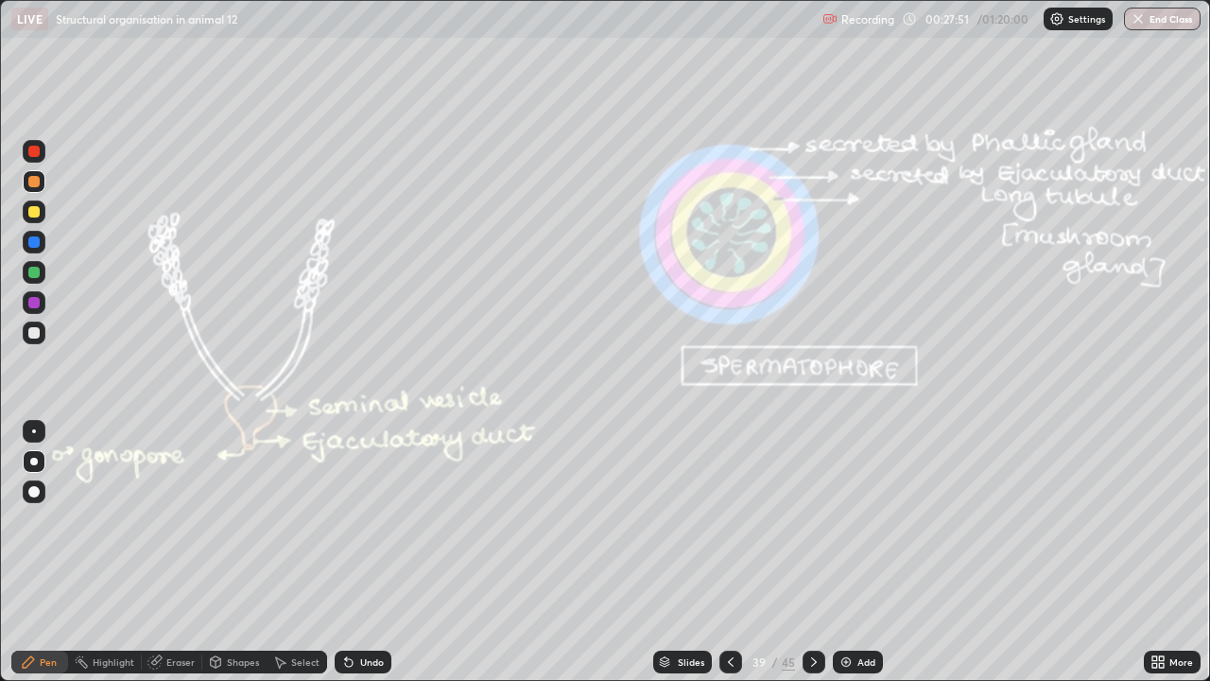
click at [726, 552] on icon at bounding box center [730, 661] width 15 height 15
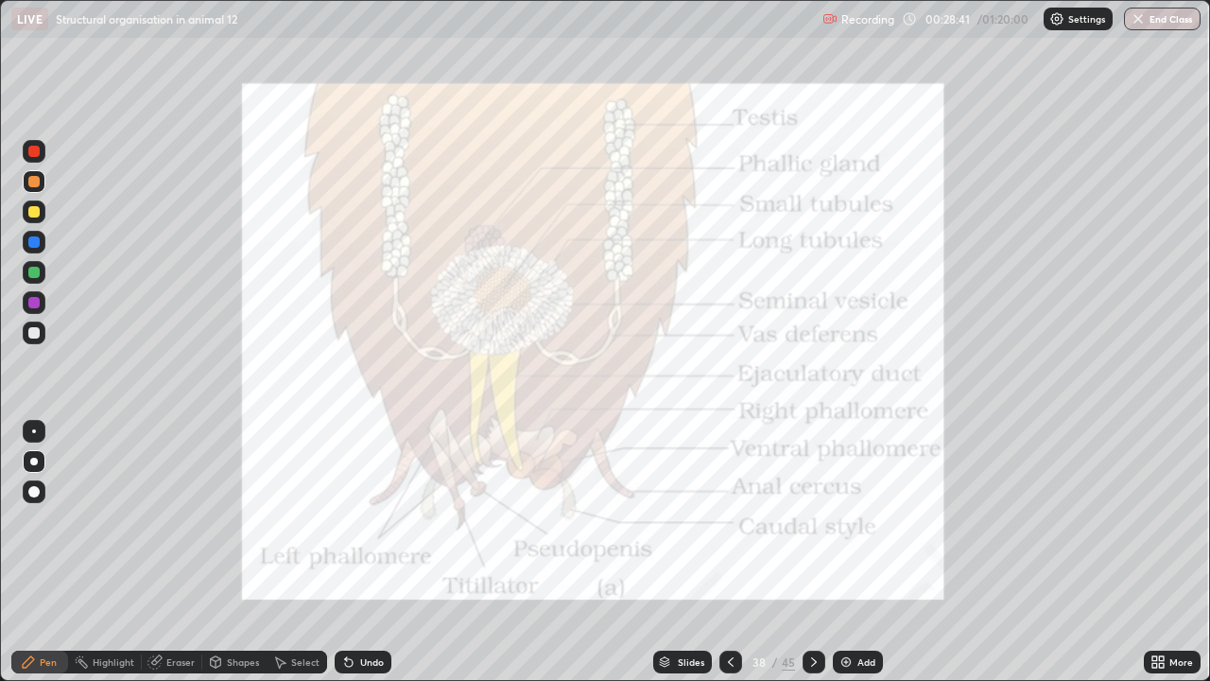
click at [26, 217] on div at bounding box center [34, 211] width 23 height 23
click at [41, 155] on div at bounding box center [34, 151] width 23 height 23
click at [36, 334] on div at bounding box center [33, 332] width 11 height 11
click at [35, 302] on div at bounding box center [33, 302] width 11 height 11
click at [33, 268] on div at bounding box center [33, 272] width 11 height 11
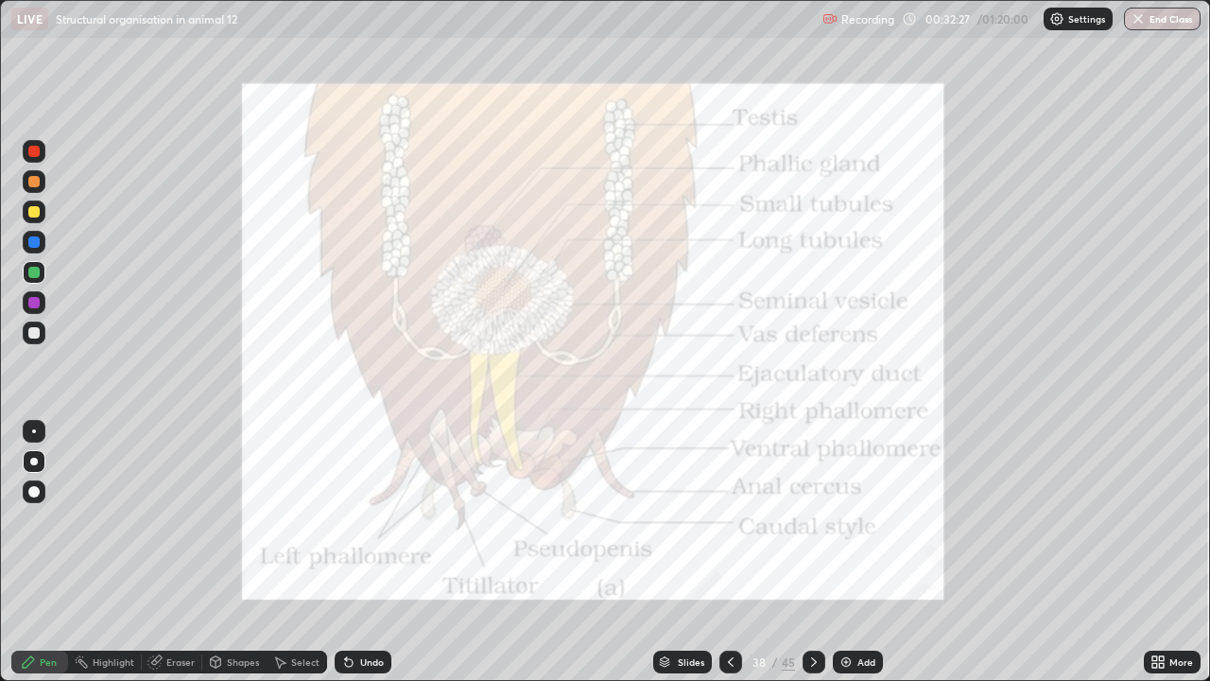
click at [39, 331] on div at bounding box center [33, 332] width 11 height 11
click at [39, 307] on div at bounding box center [34, 302] width 23 height 23
click at [995, 552] on div "Slides 38 / 45 Add" at bounding box center [767, 662] width 753 height 38
click at [1004, 552] on div "Slides 38 / 45 Add" at bounding box center [767, 662] width 753 height 38
click at [1001, 552] on div "Slides 38 / 45 Add" at bounding box center [767, 662] width 753 height 38
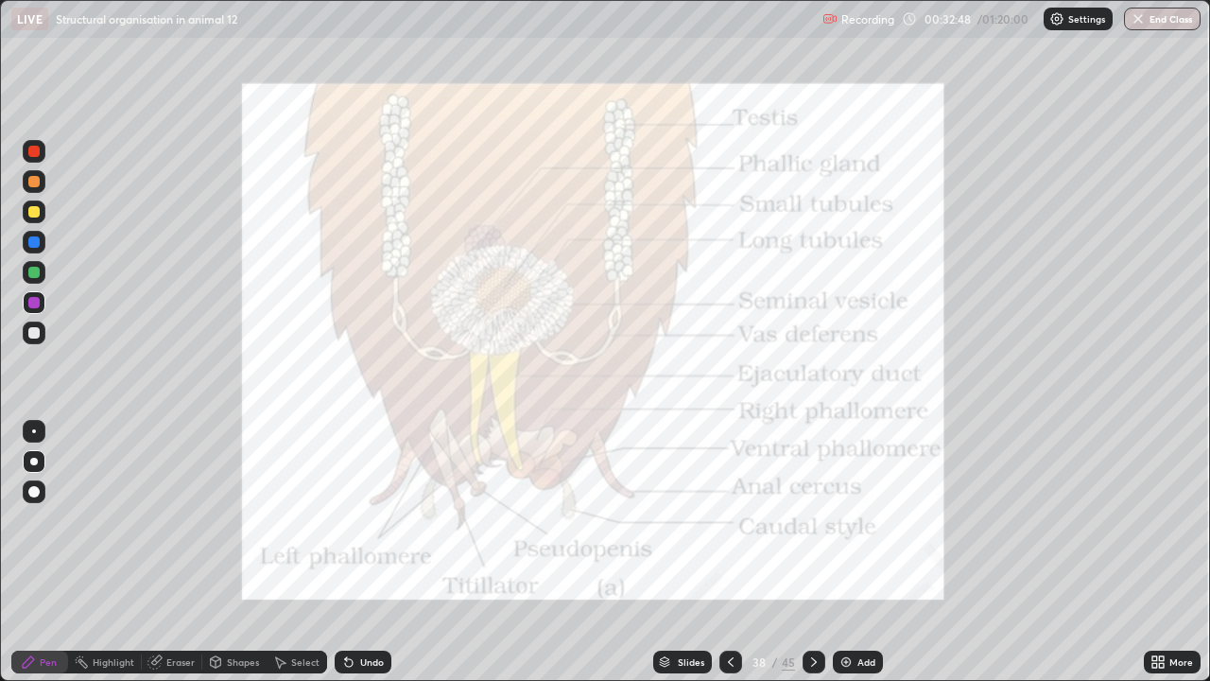
click at [1017, 552] on div "Slides 38 / 45 Add" at bounding box center [767, 662] width 753 height 38
click at [1018, 552] on div "Slides 38 / 45 Add" at bounding box center [767, 662] width 753 height 38
click at [1024, 552] on div "Slides 38 / 45 Add" at bounding box center [767, 662] width 753 height 38
click at [1027, 552] on div "Slides 38 / 45 Add" at bounding box center [767, 662] width 753 height 38
click at [811, 552] on icon at bounding box center [813, 661] width 15 height 15
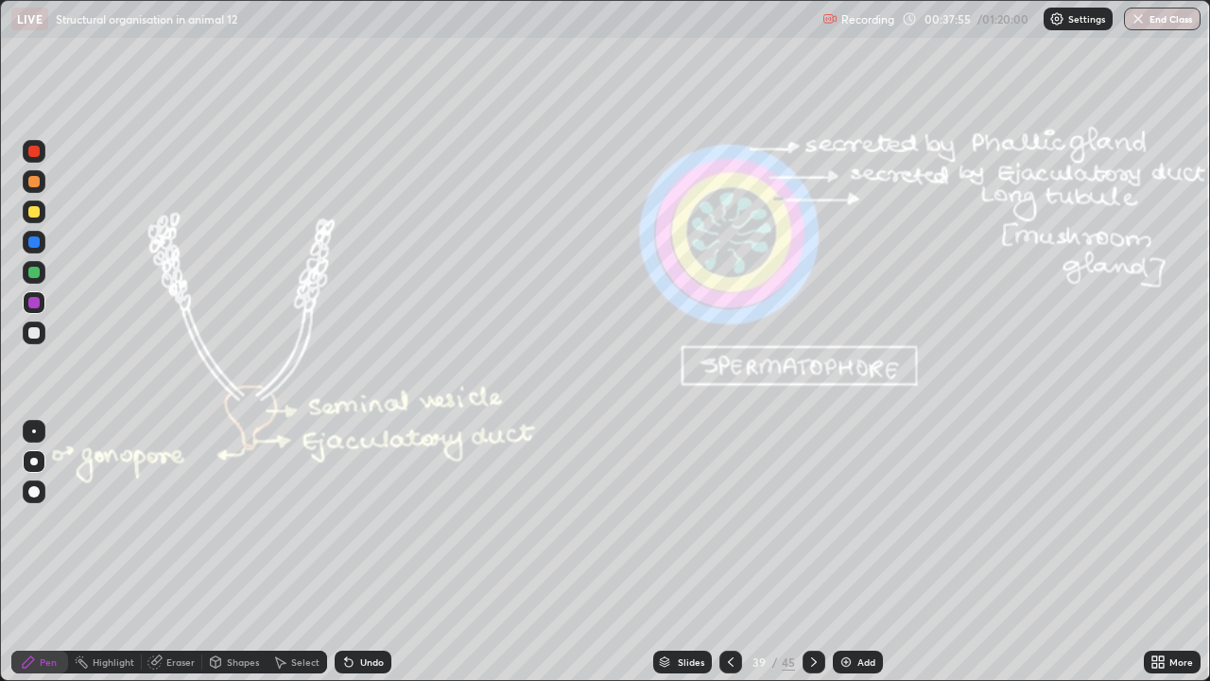
click at [729, 552] on icon at bounding box center [730, 661] width 15 height 15
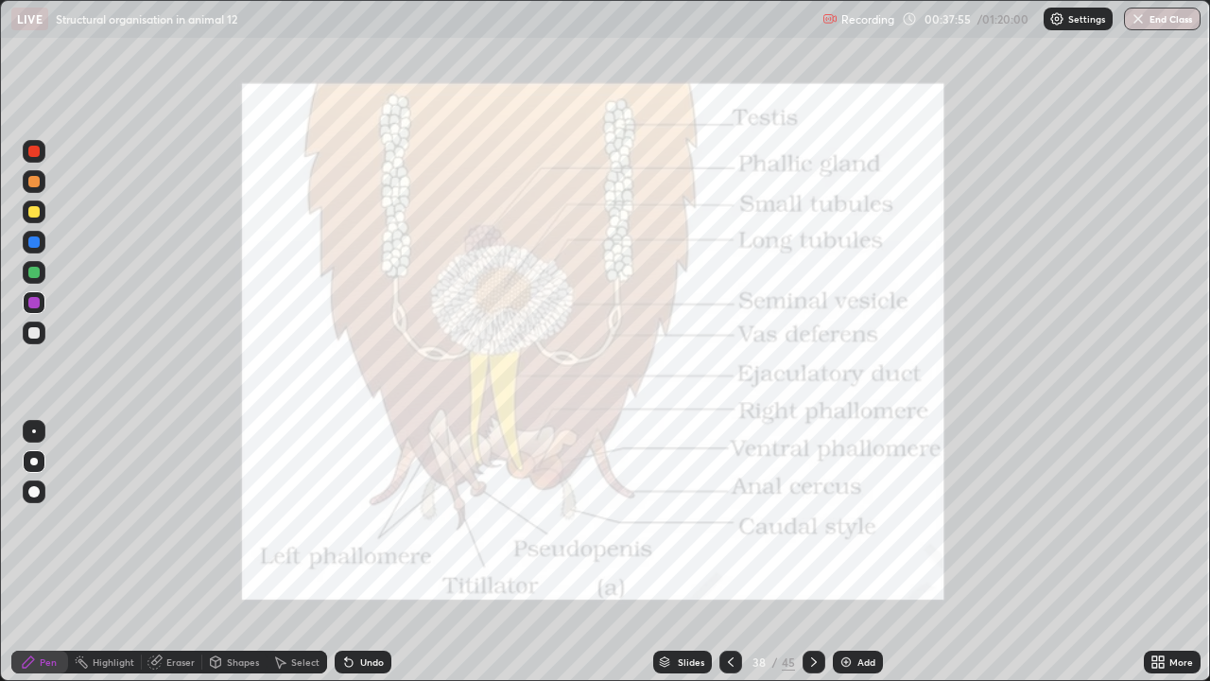
click at [596, 552] on div "Slides 38 / 45 Add" at bounding box center [767, 662] width 753 height 38
click at [803, 552] on div at bounding box center [814, 661] width 23 height 23
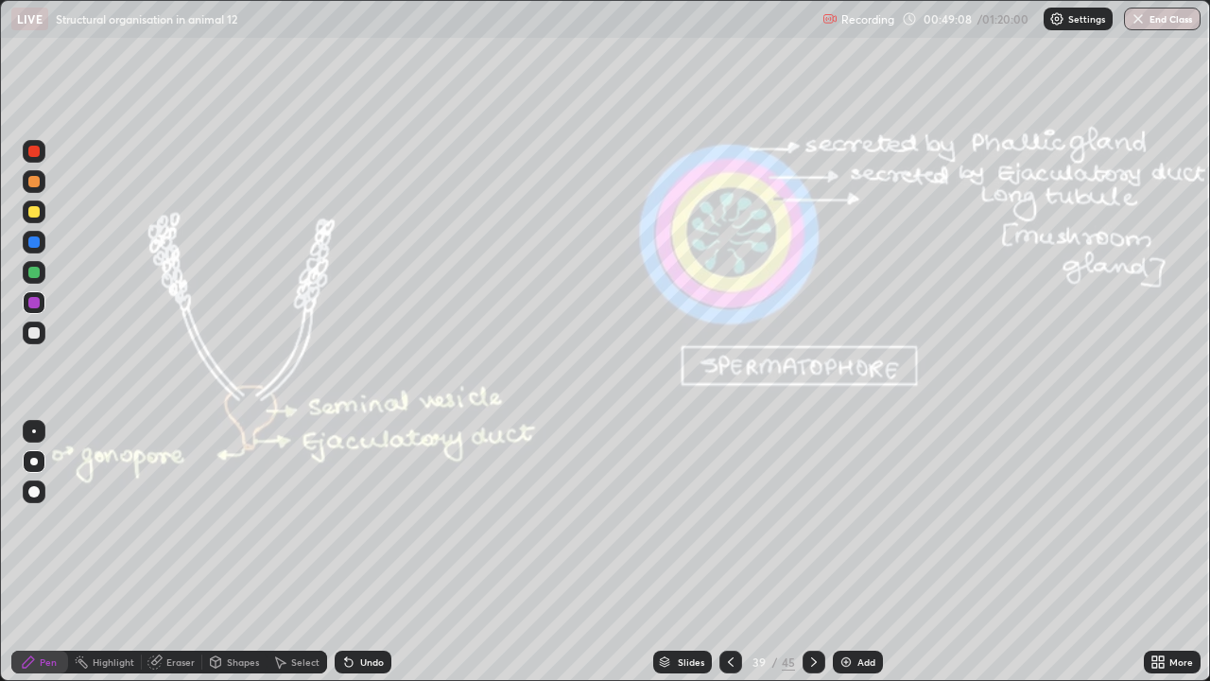
click at [816, 552] on div at bounding box center [814, 661] width 23 height 23
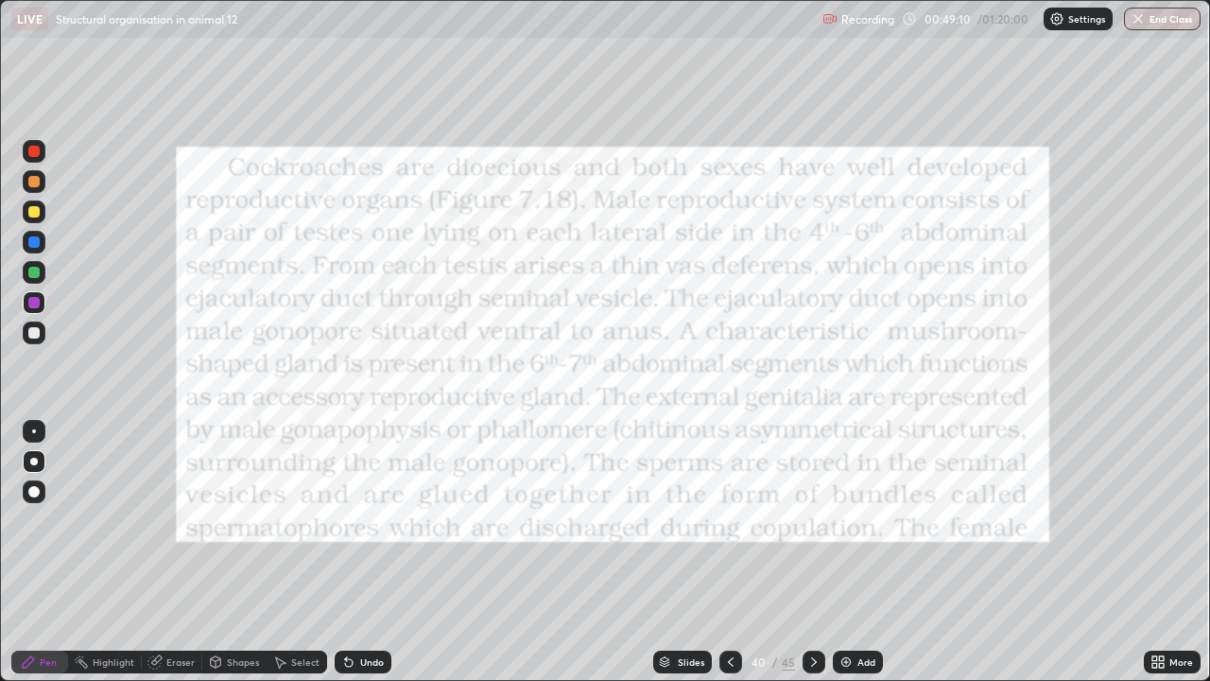
click at [42, 145] on div at bounding box center [34, 151] width 23 height 23
click at [811, 552] on icon at bounding box center [813, 661] width 15 height 15
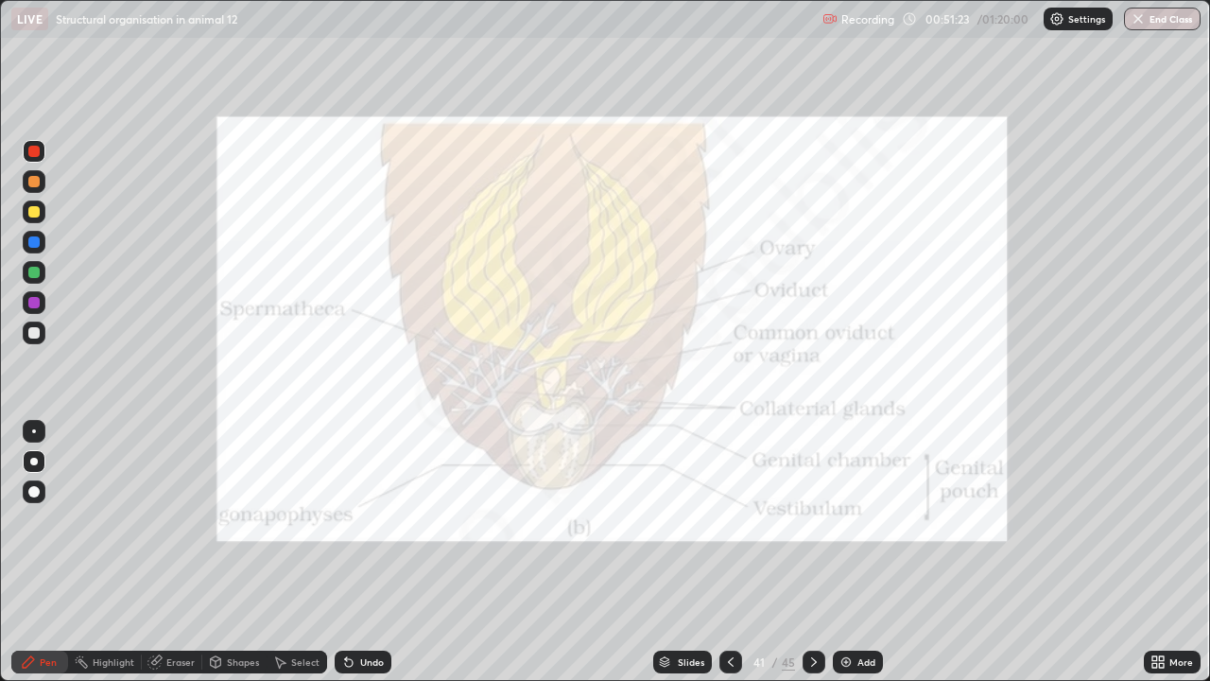
click at [349, 552] on icon at bounding box center [349, 663] width 8 height 8
click at [34, 458] on div at bounding box center [34, 462] width 8 height 8
click at [32, 460] on div at bounding box center [34, 462] width 8 height 8
click at [28, 336] on div at bounding box center [33, 332] width 11 height 11
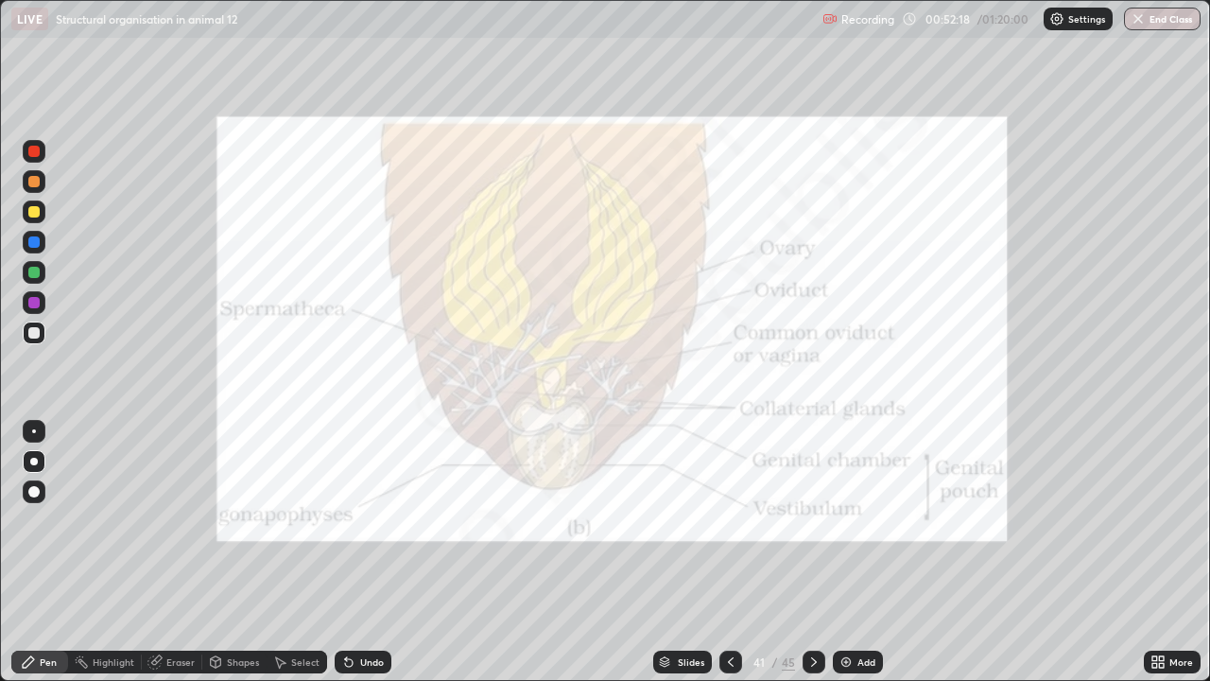
click at [167, 552] on div "Eraser" at bounding box center [180, 661] width 28 height 9
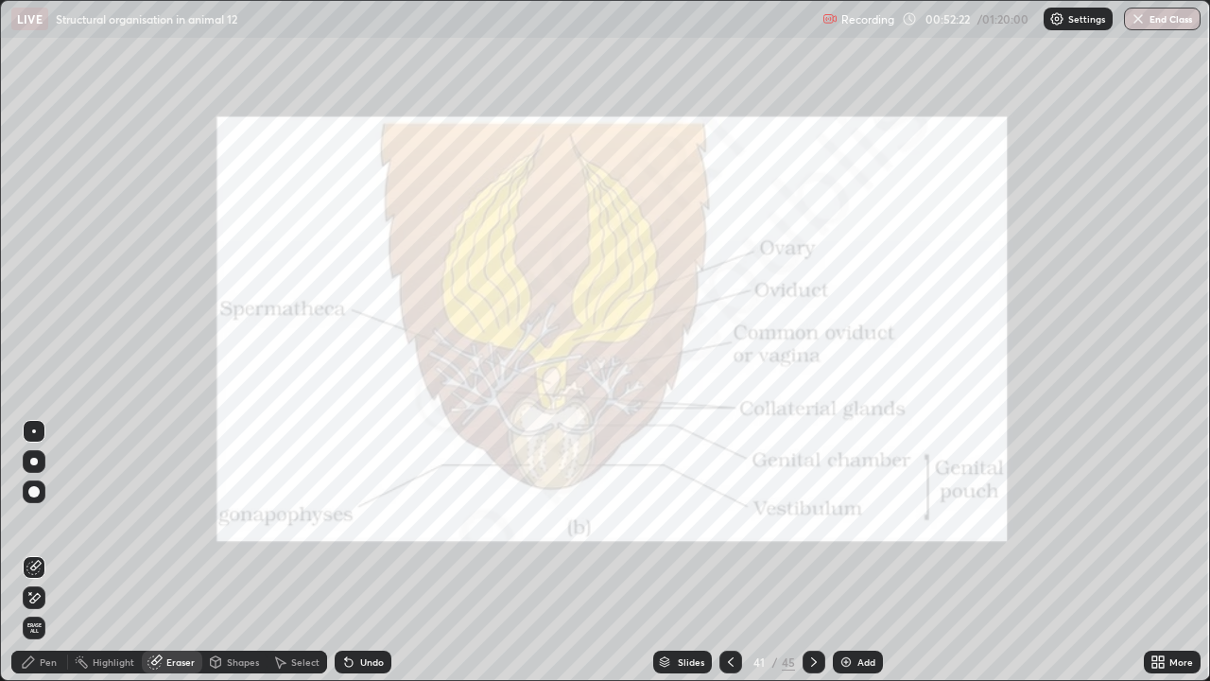
click at [45, 552] on div "Pen" at bounding box center [48, 661] width 17 height 9
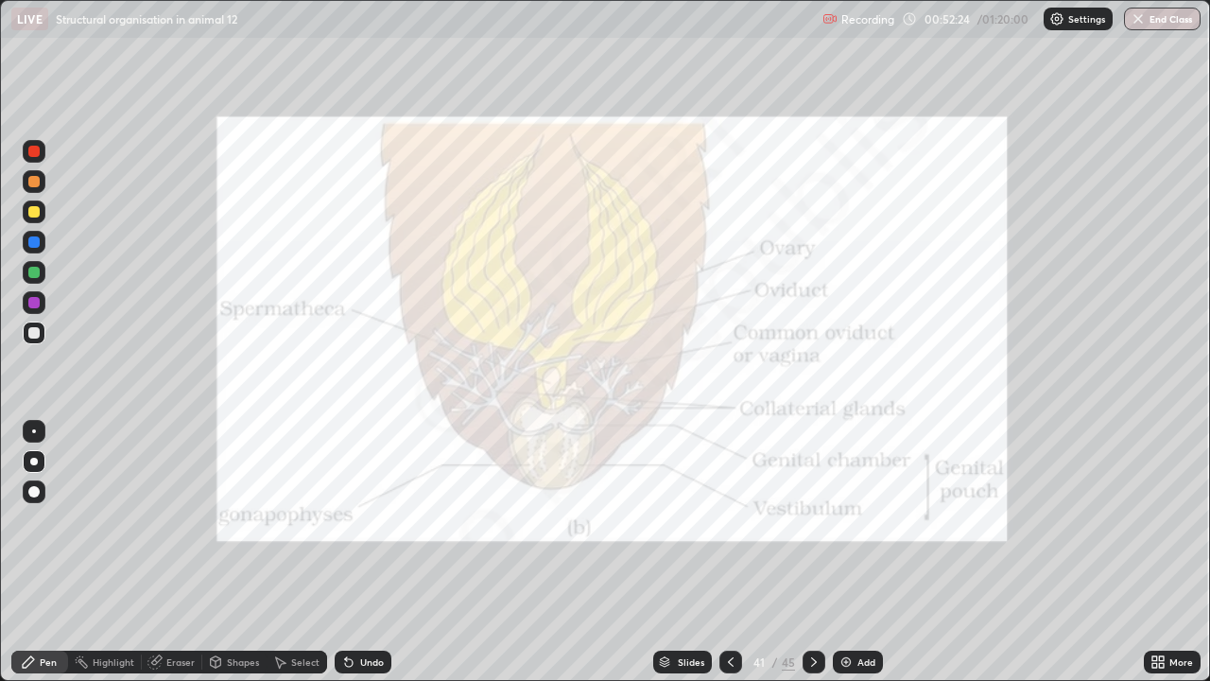
click at [26, 154] on div at bounding box center [34, 151] width 23 height 23
click at [286, 552] on div "Select" at bounding box center [297, 661] width 61 height 23
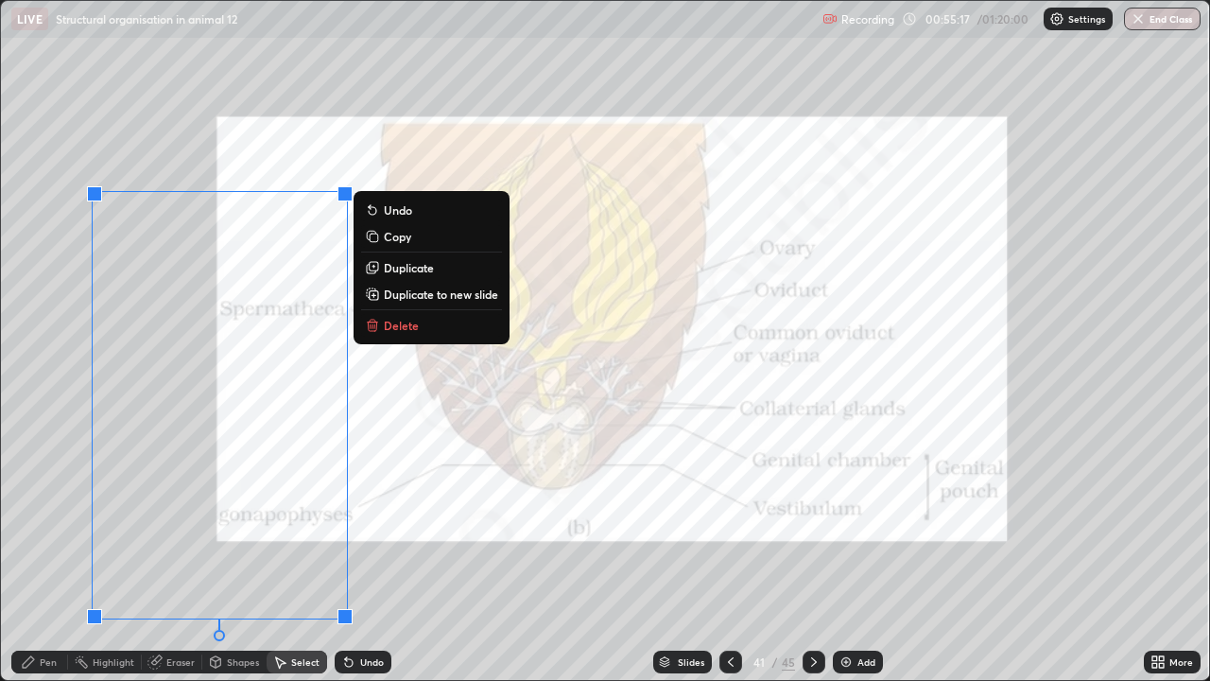
click at [382, 324] on button "Delete" at bounding box center [431, 325] width 141 height 23
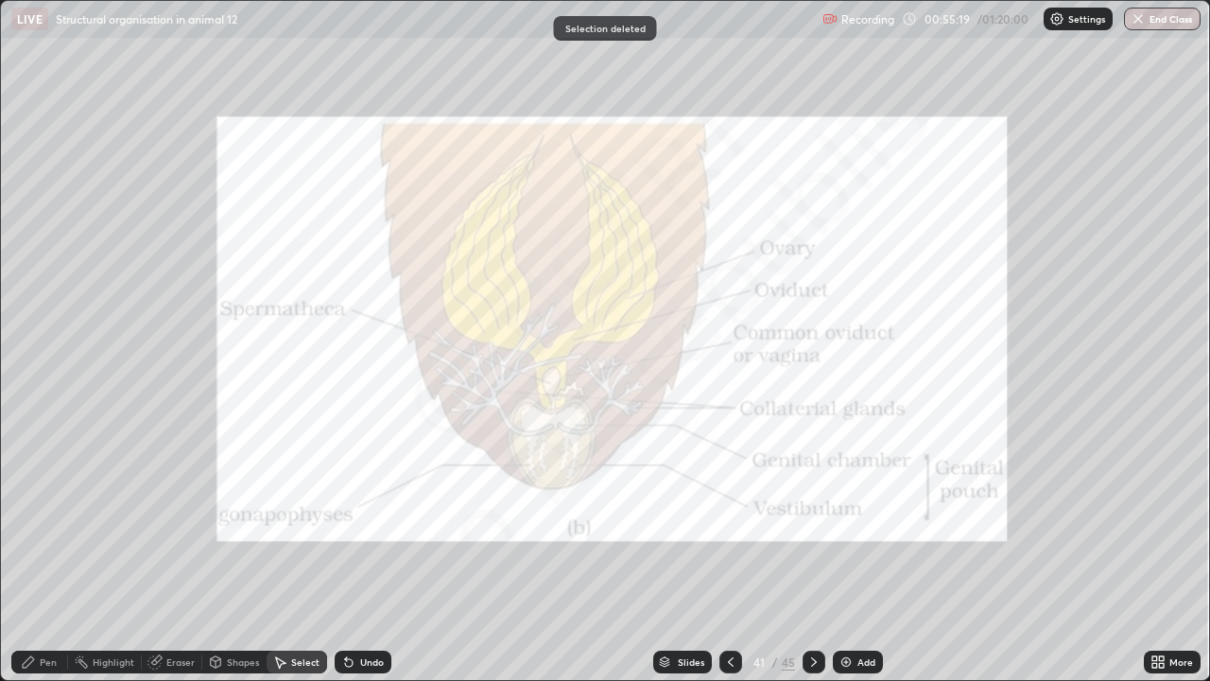
click at [43, 552] on div "Pen" at bounding box center [48, 661] width 17 height 9
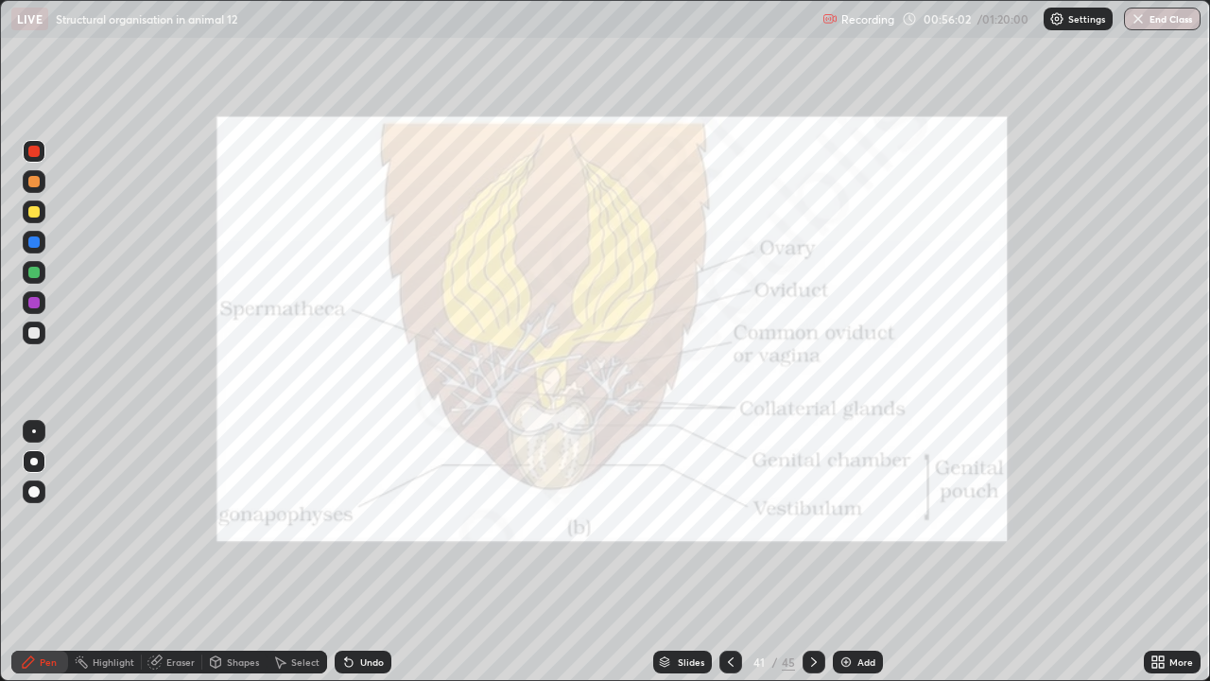
click at [33, 303] on div at bounding box center [33, 302] width 11 height 11
click at [341, 552] on icon at bounding box center [348, 661] width 15 height 15
click at [345, 552] on icon at bounding box center [349, 663] width 8 height 8
click at [346, 552] on icon at bounding box center [349, 663] width 8 height 8
click at [345, 552] on icon at bounding box center [349, 663] width 8 height 8
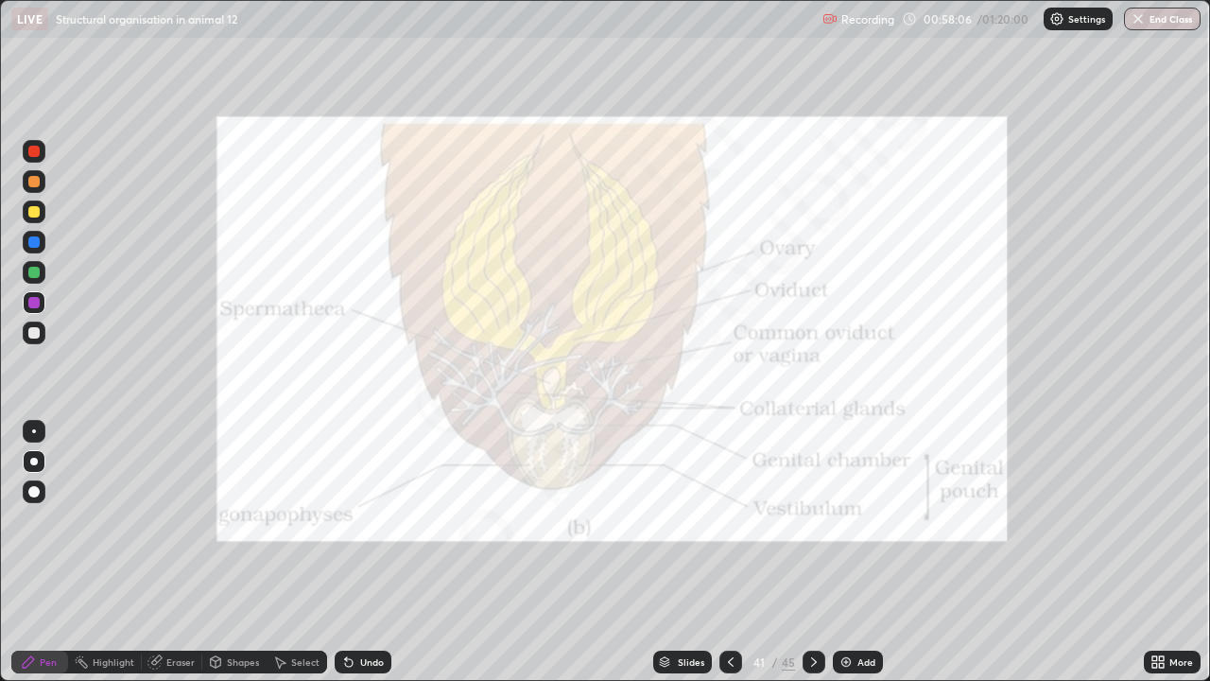
click at [97, 552] on div "Highlight" at bounding box center [114, 661] width 42 height 9
click at [95, 552] on div "Highlight" at bounding box center [105, 661] width 74 height 23
click at [35, 262] on div at bounding box center [34, 272] width 23 height 23
click at [32, 303] on div at bounding box center [33, 302] width 11 height 11
click at [34, 191] on div at bounding box center [34, 181] width 23 height 23
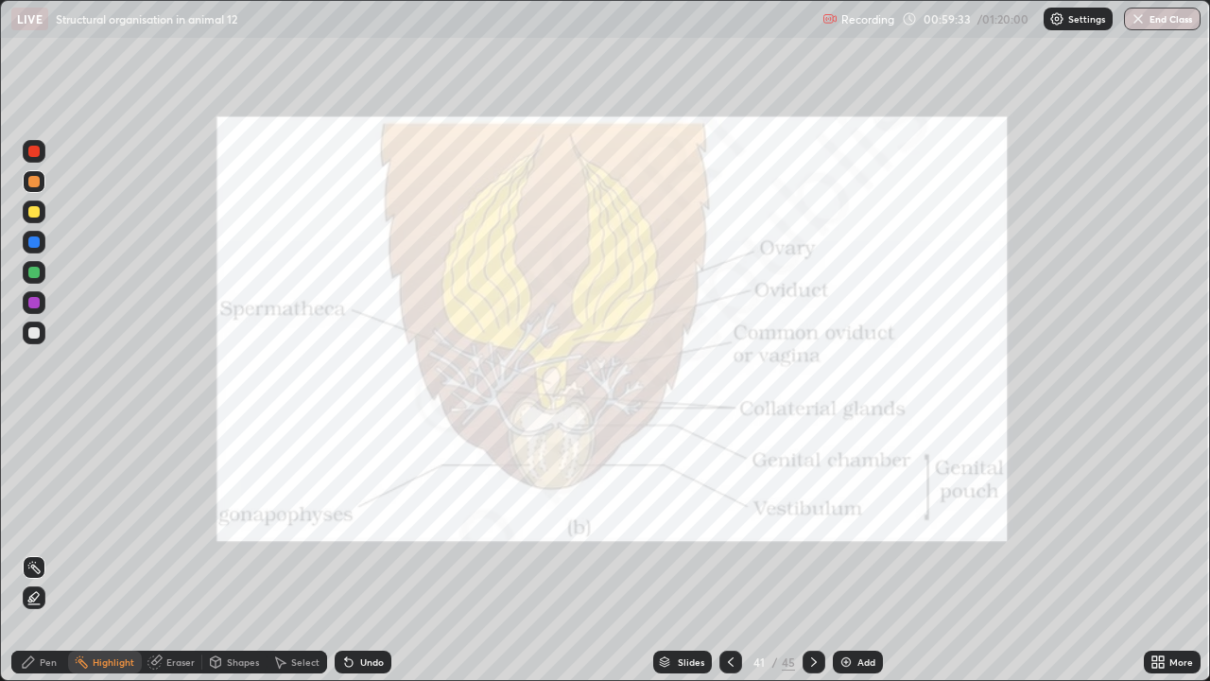
click at [44, 552] on div "Pen" at bounding box center [48, 661] width 17 height 9
click at [811, 552] on icon at bounding box center [813, 661] width 15 height 15
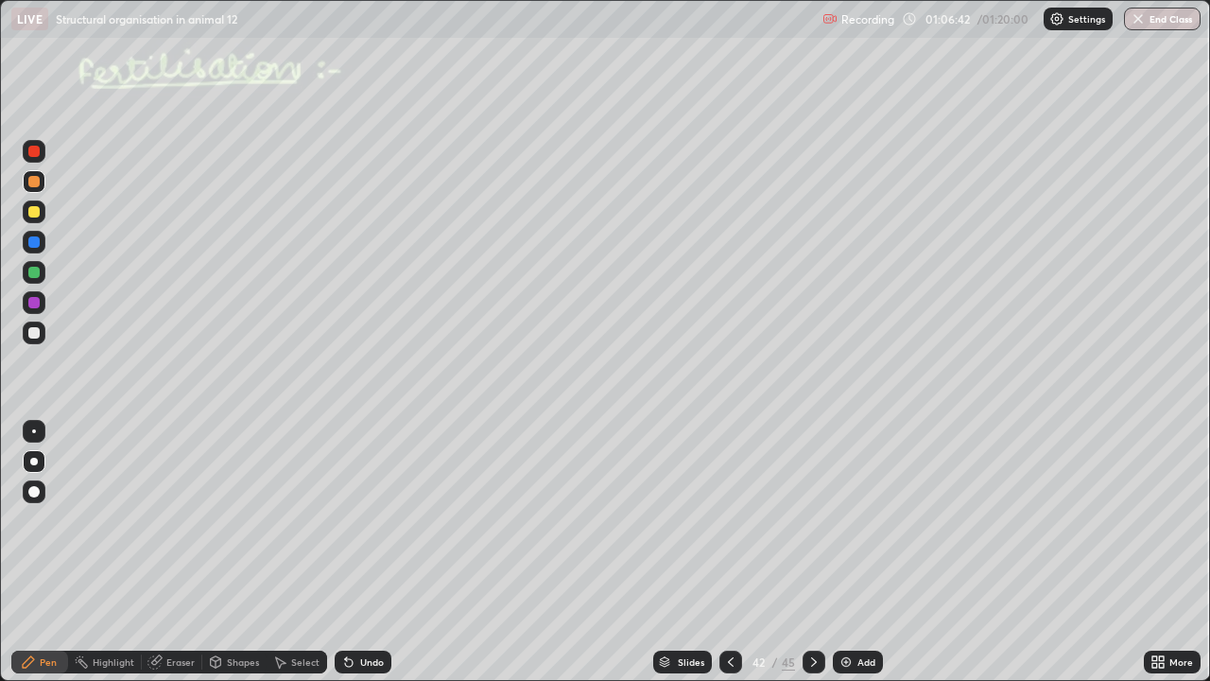
click at [345, 552] on icon at bounding box center [349, 663] width 8 height 8
click at [805, 552] on div at bounding box center [814, 661] width 23 height 23
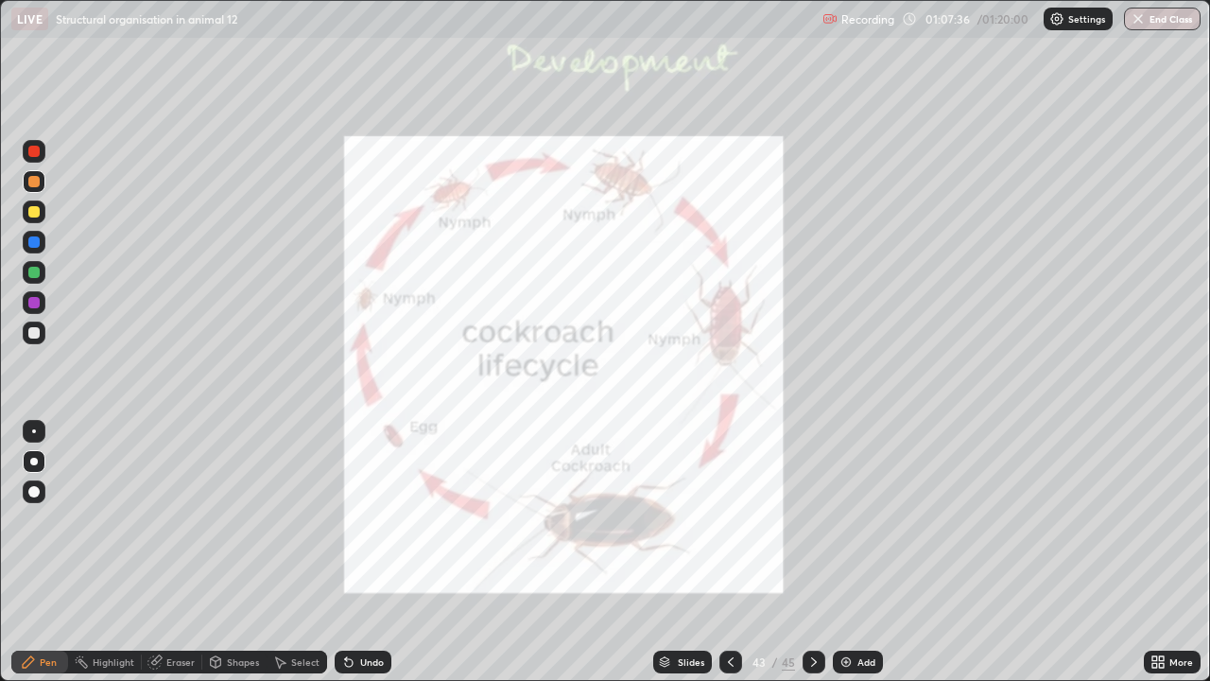
click at [729, 552] on icon at bounding box center [730, 661] width 15 height 15
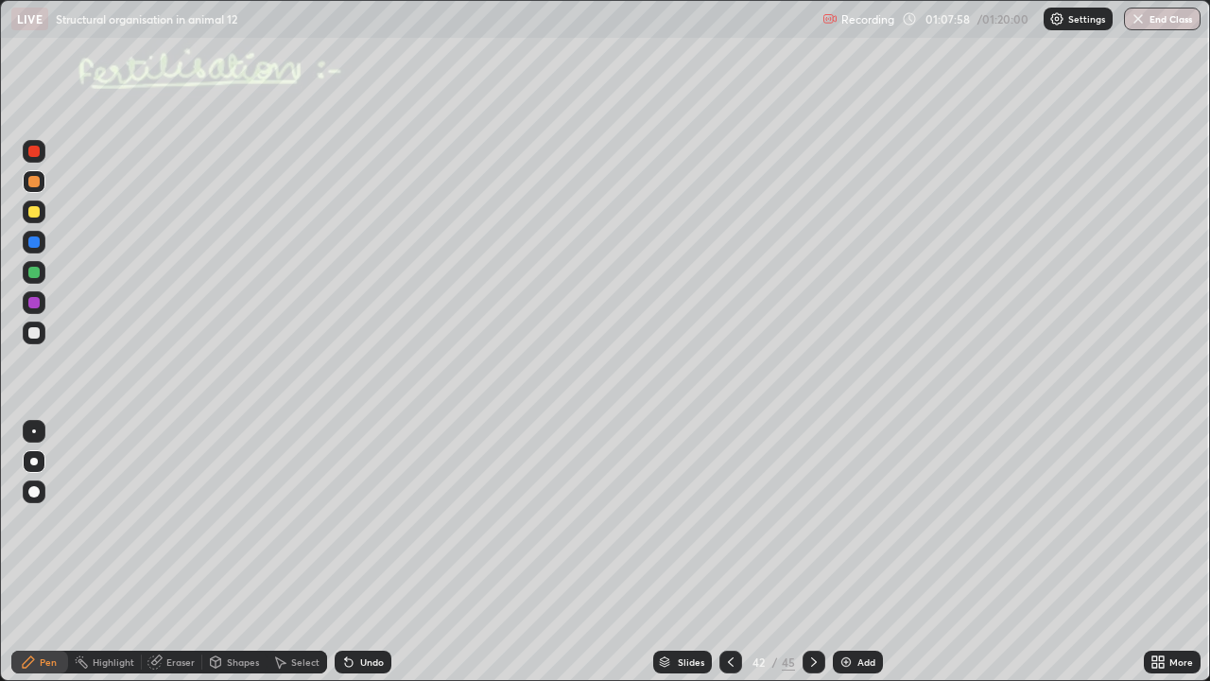
click at [350, 552] on icon at bounding box center [348, 661] width 15 height 15
click at [804, 552] on div at bounding box center [814, 661] width 23 height 23
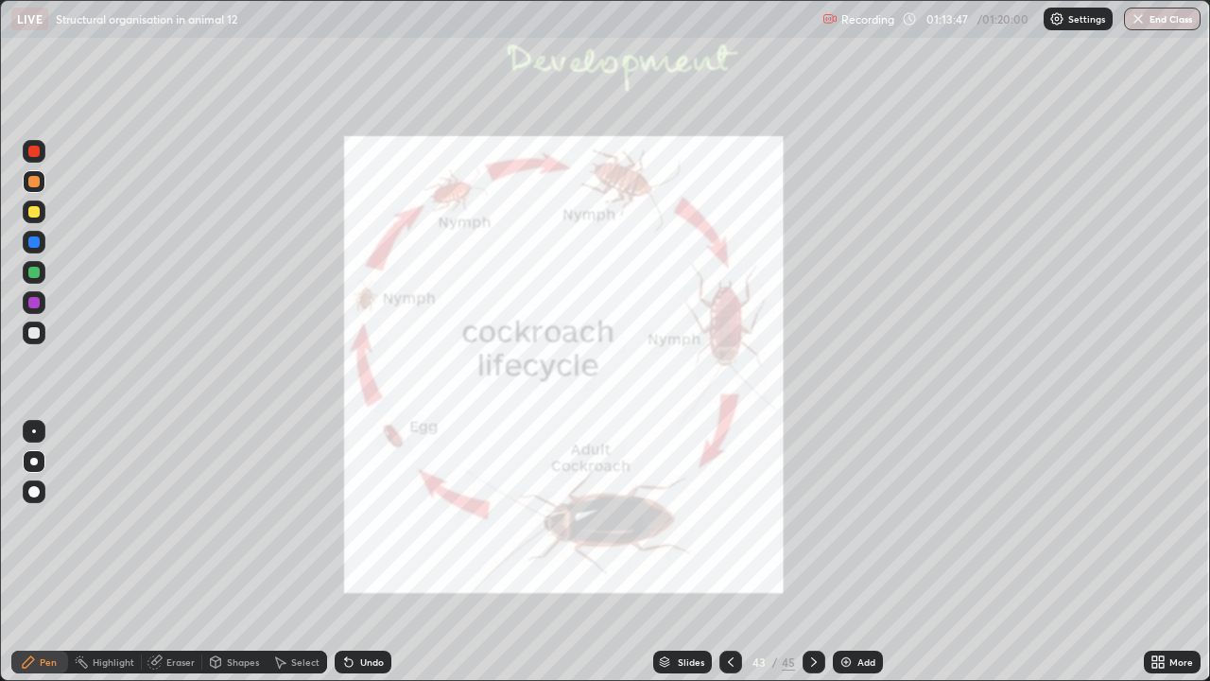
click at [930, 552] on div "Slides 43 / 45 Add" at bounding box center [767, 662] width 753 height 38
click at [811, 552] on icon at bounding box center [813, 661] width 15 height 15
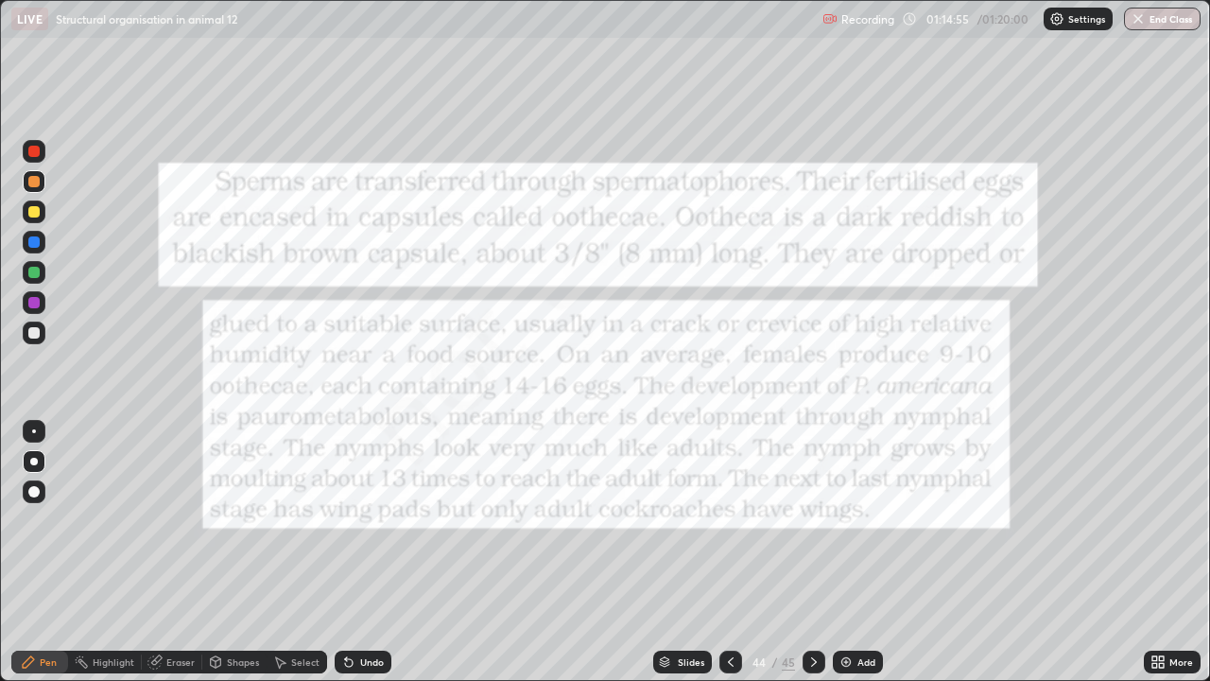
click at [35, 154] on div at bounding box center [33, 151] width 11 height 11
click at [809, 552] on icon at bounding box center [813, 661] width 15 height 15
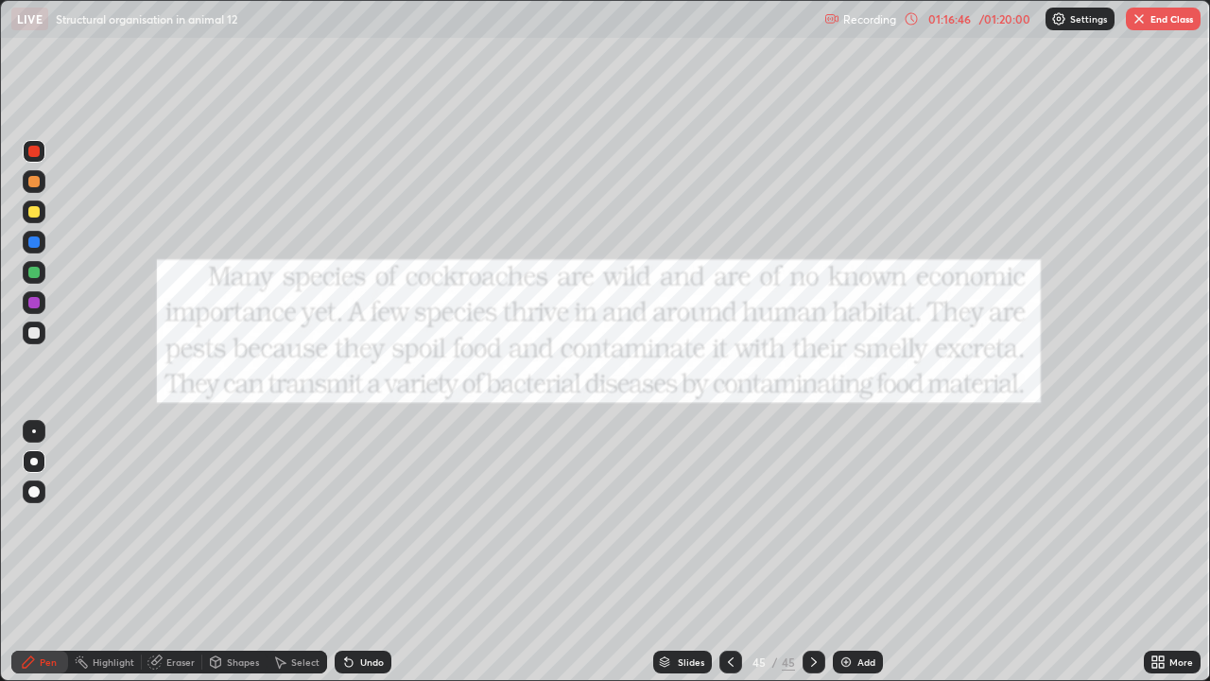
click at [1136, 26] on img "button" at bounding box center [1139, 18] width 15 height 15
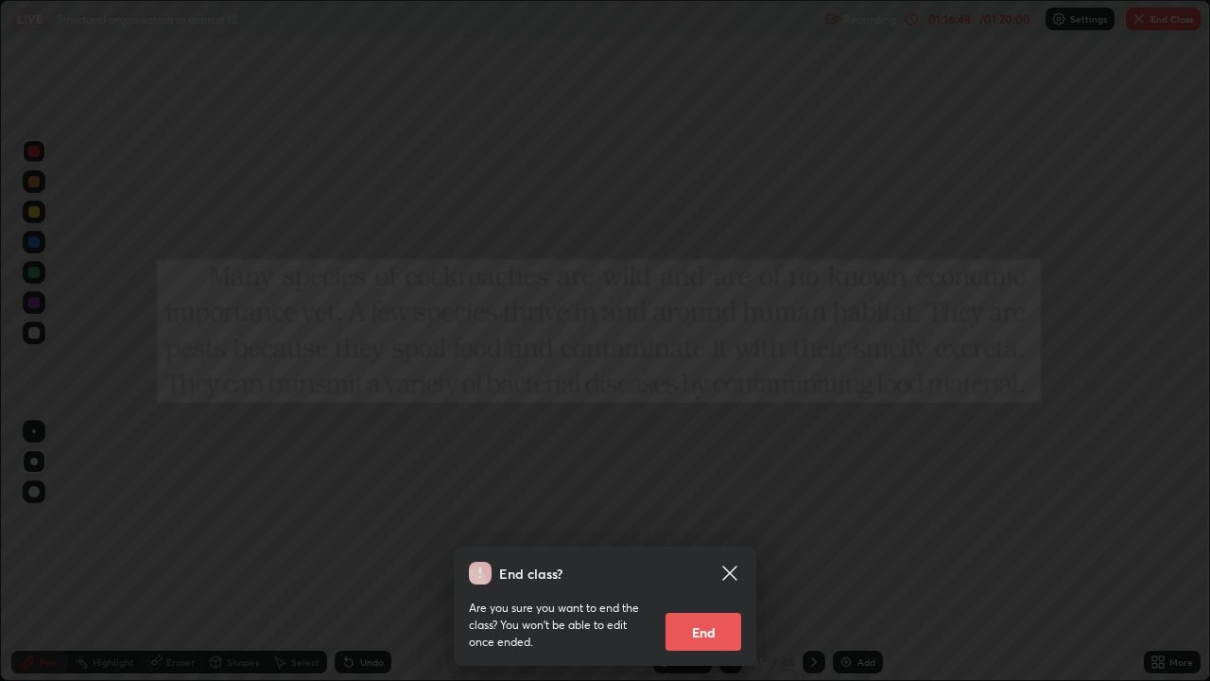
click at [730, 552] on button "End" at bounding box center [704, 632] width 76 height 38
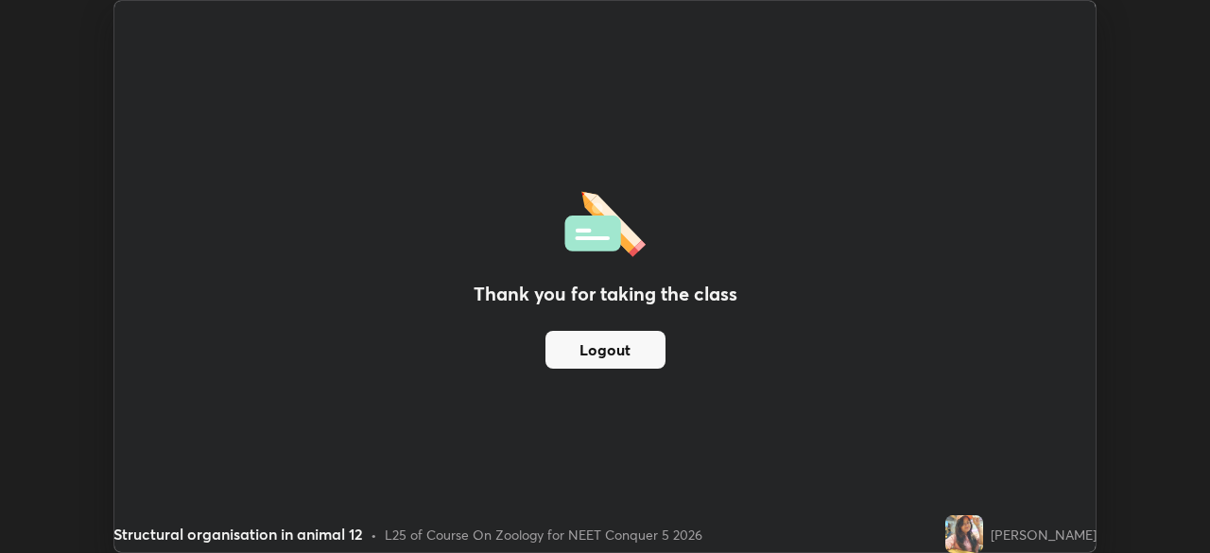
scroll to position [93983, 93326]
